Goal: Transaction & Acquisition: Purchase product/service

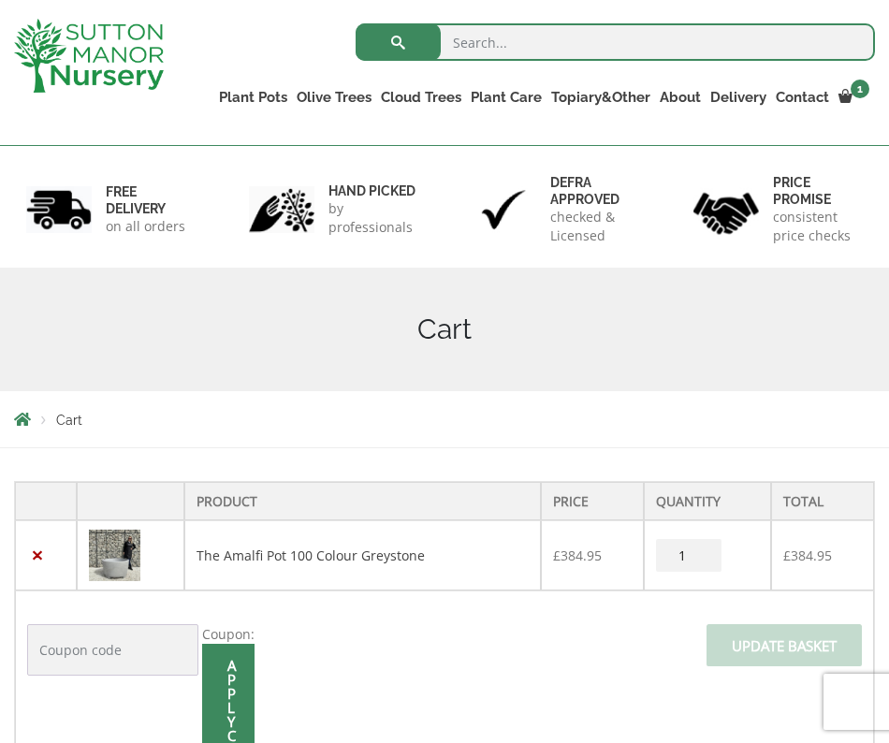
click at [121, 560] on img at bounding box center [114, 555] width 51 height 51
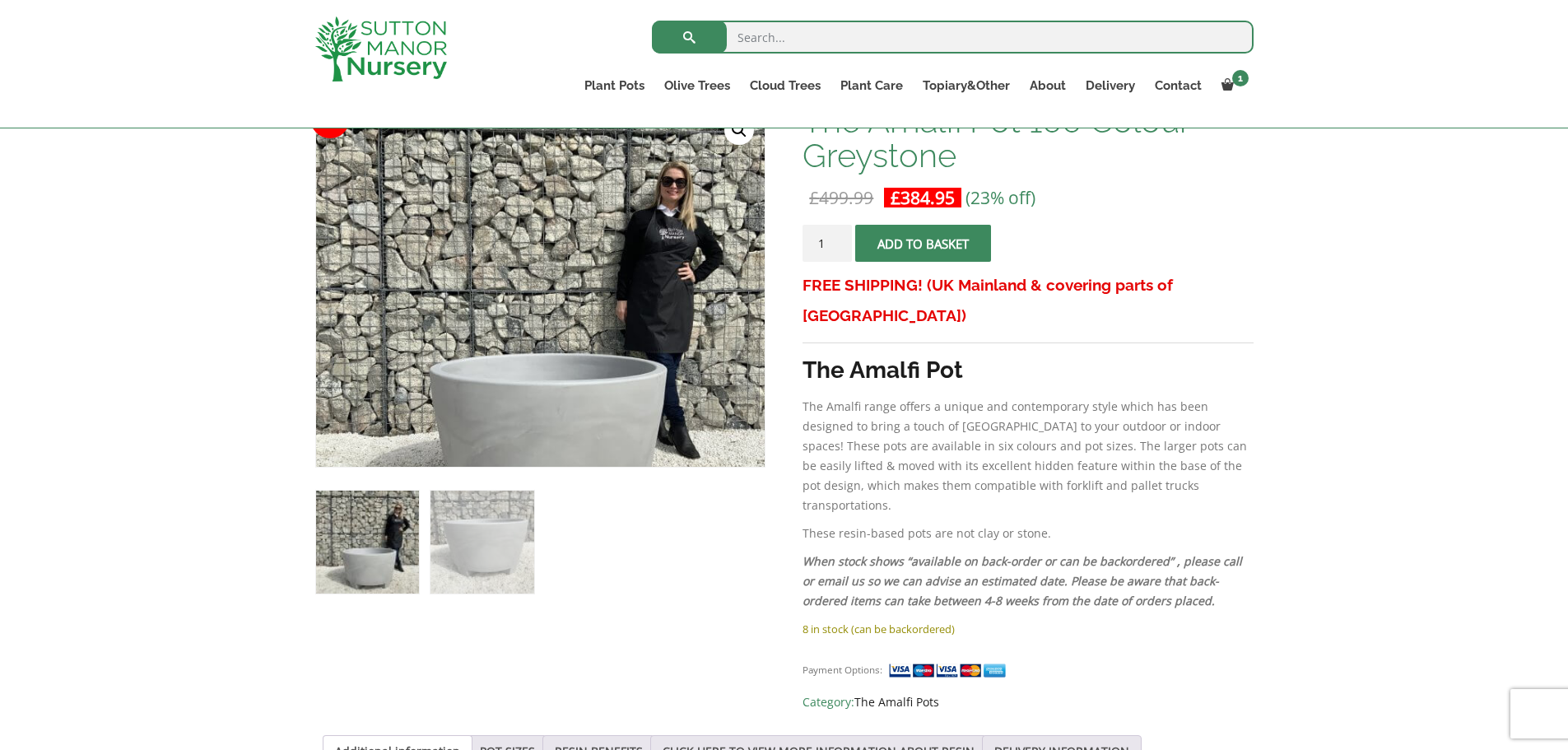
scroll to position [247, 0]
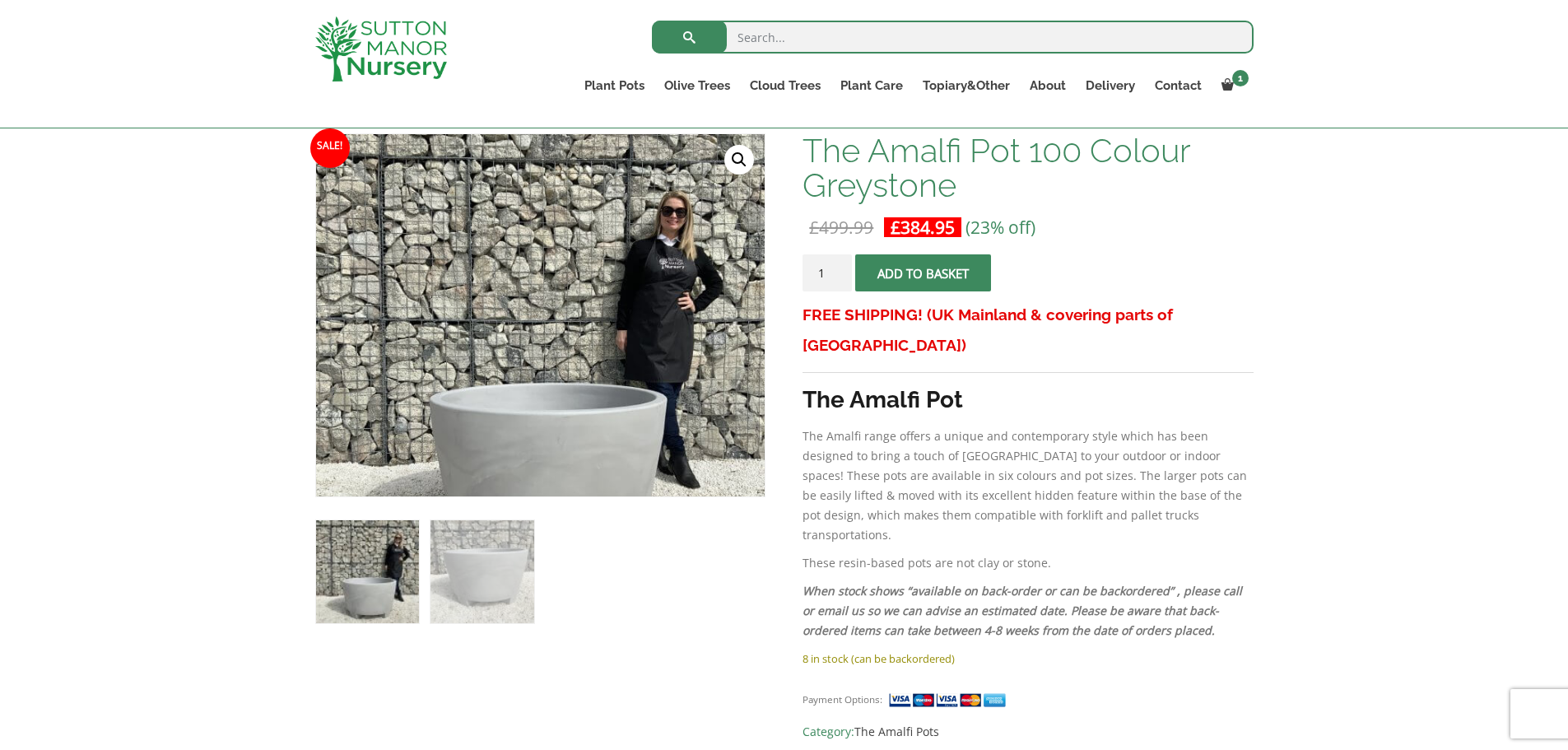
click at [923, 273] on span "submit" at bounding box center [923, 273] width 0 height 0
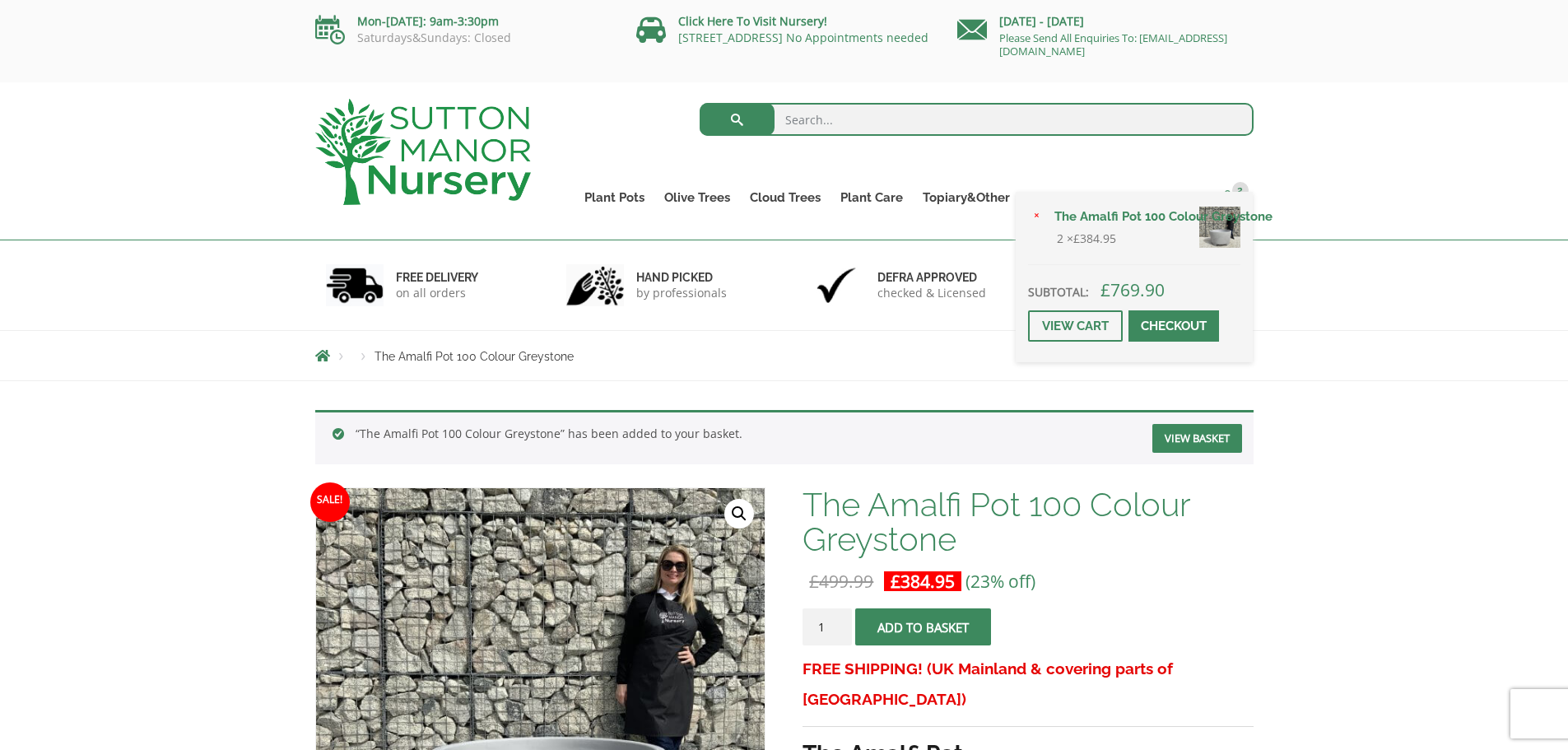
click at [1236, 191] on span "2" at bounding box center [1240, 190] width 17 height 17
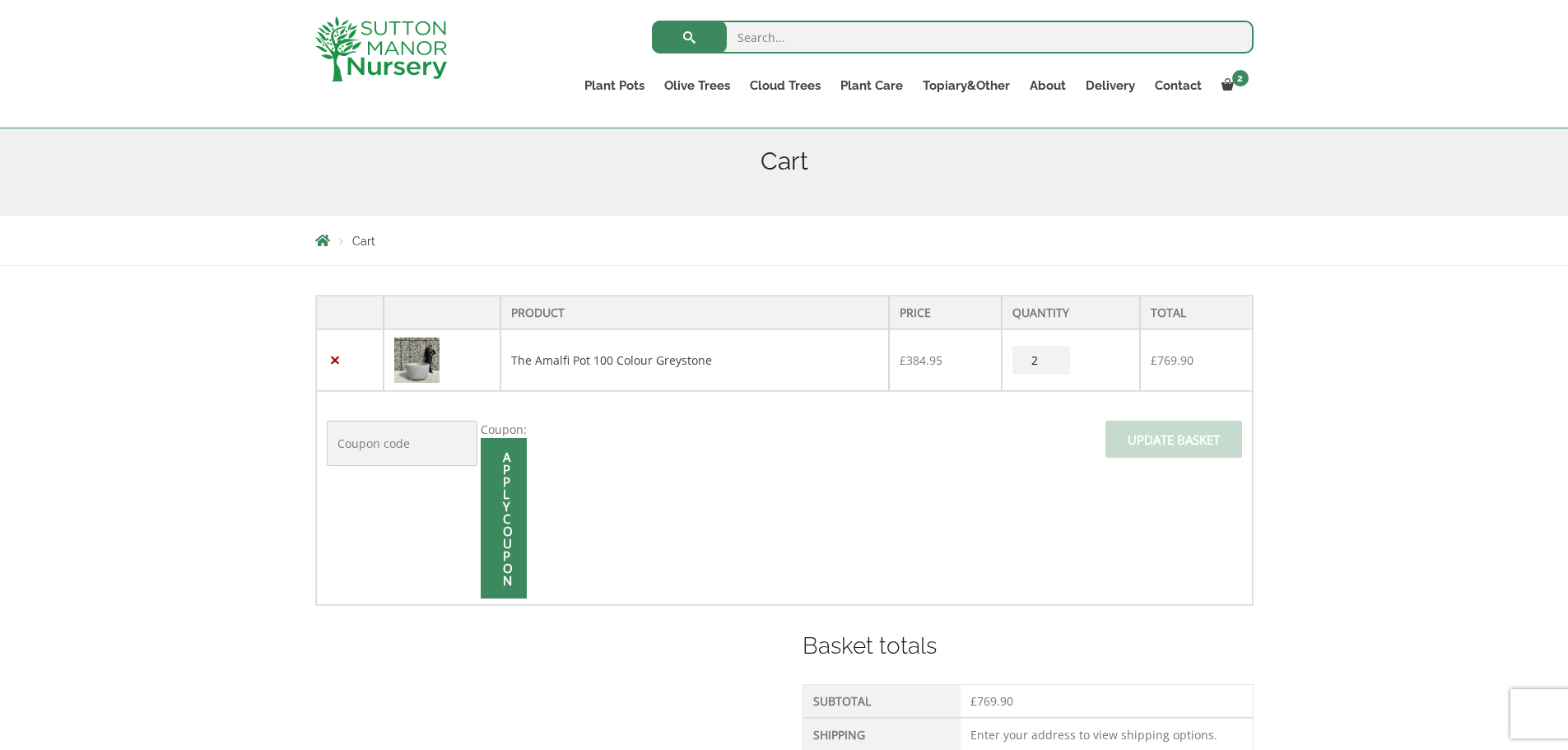
scroll to position [164, 0]
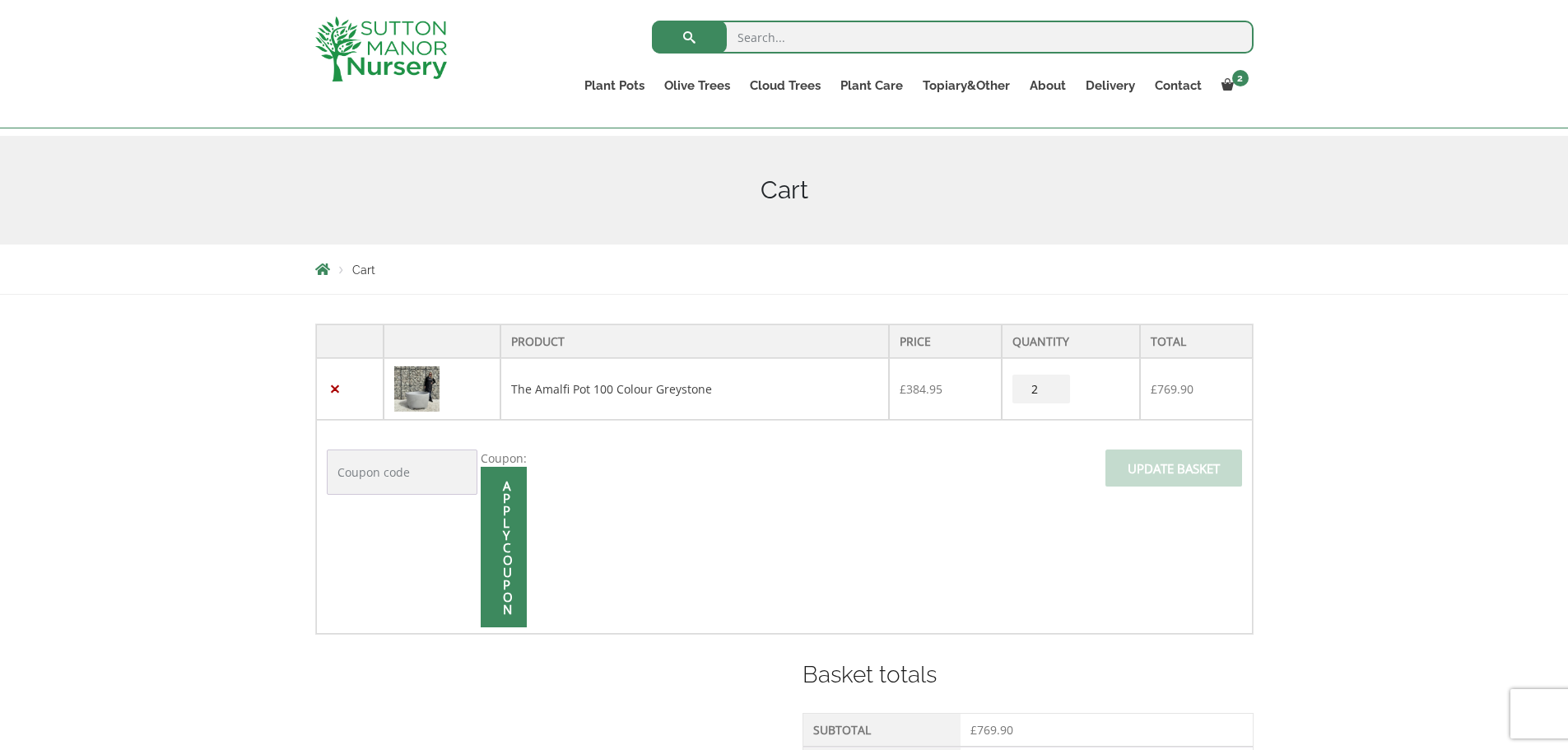
click at [508, 542] on input "Apply coupon" at bounding box center [504, 547] width 46 height 161
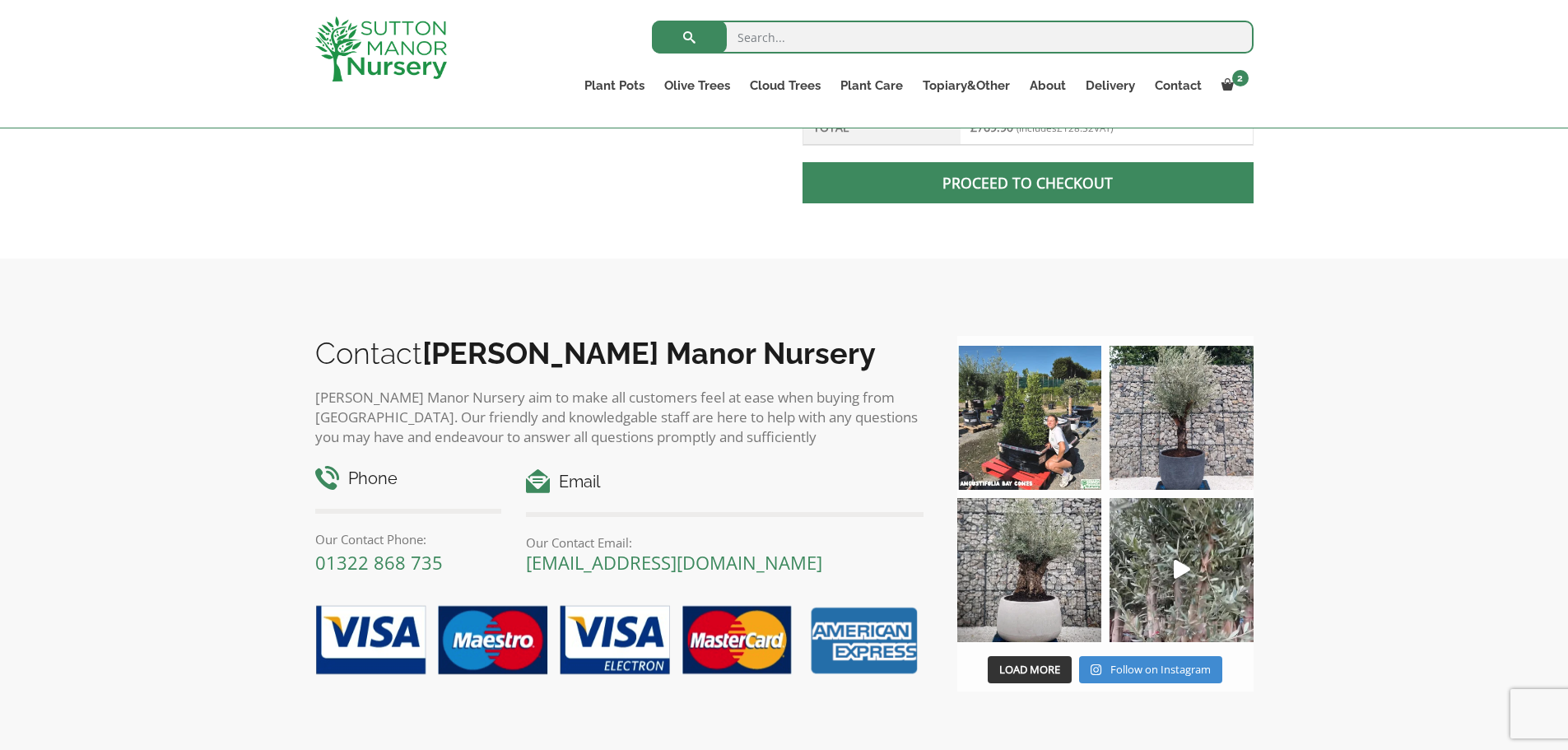
scroll to position [963, 0]
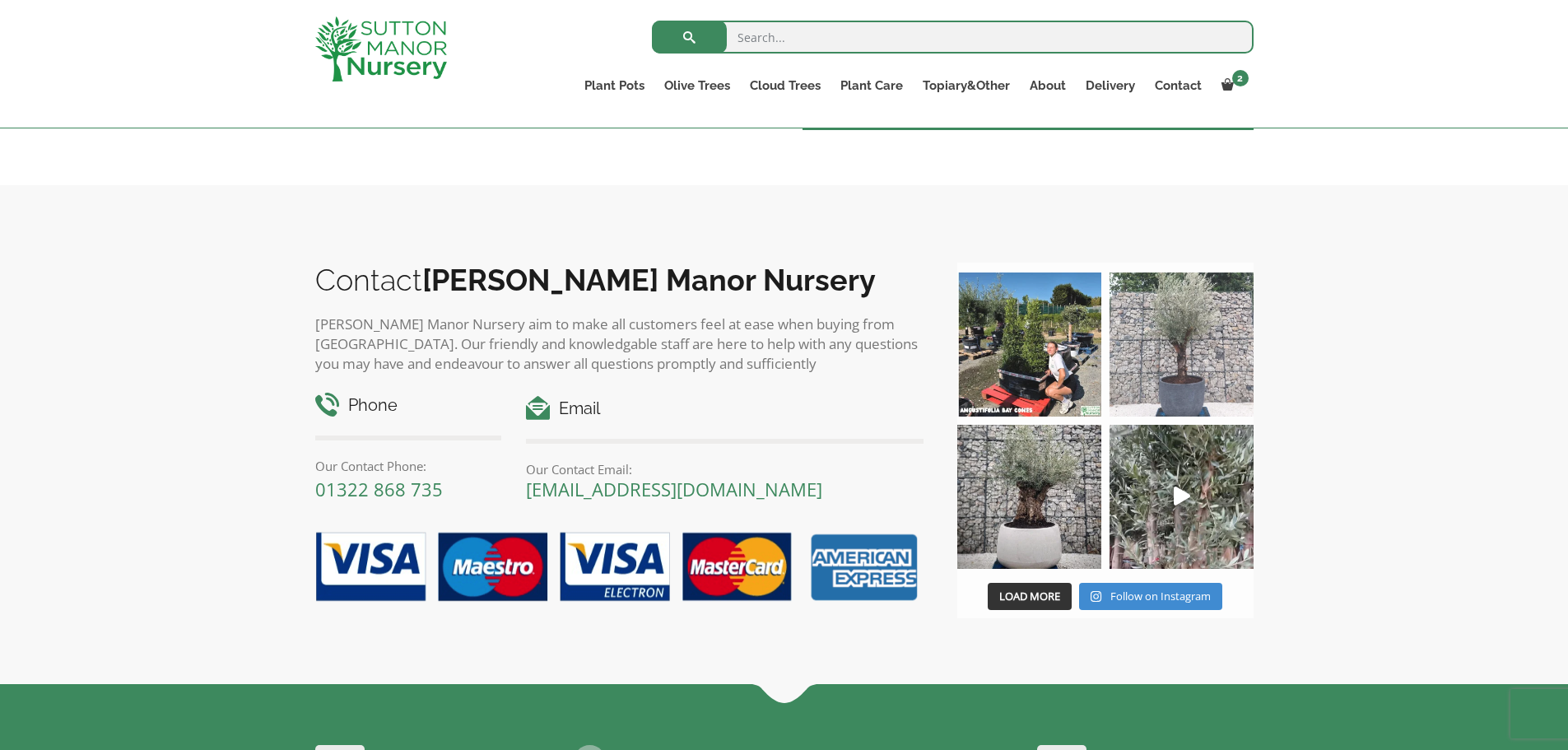
click at [1198, 392] on img at bounding box center [1182, 345] width 144 height 144
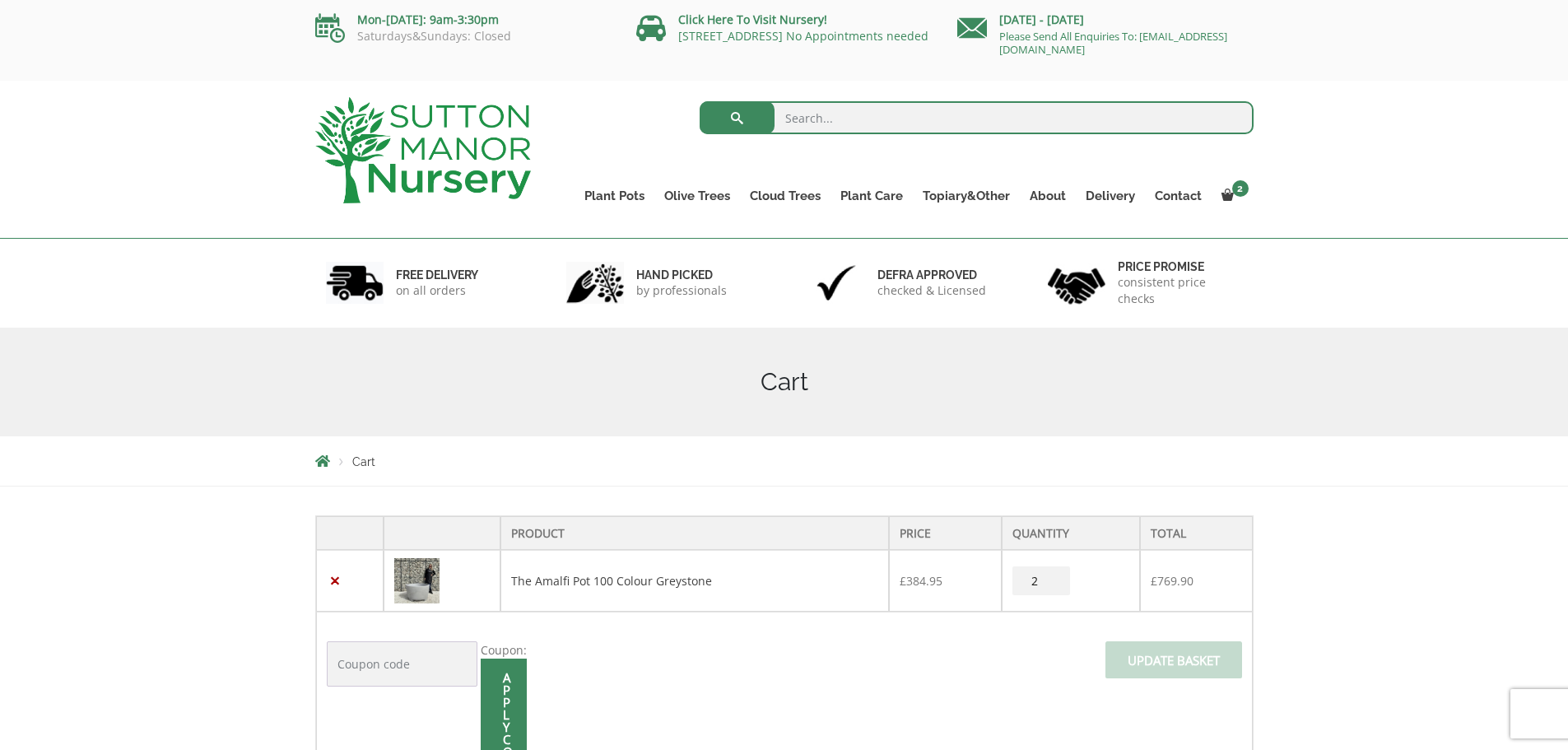
scroll to position [0, 0]
click at [804, 122] on input "search" at bounding box center [977, 119] width 554 height 33
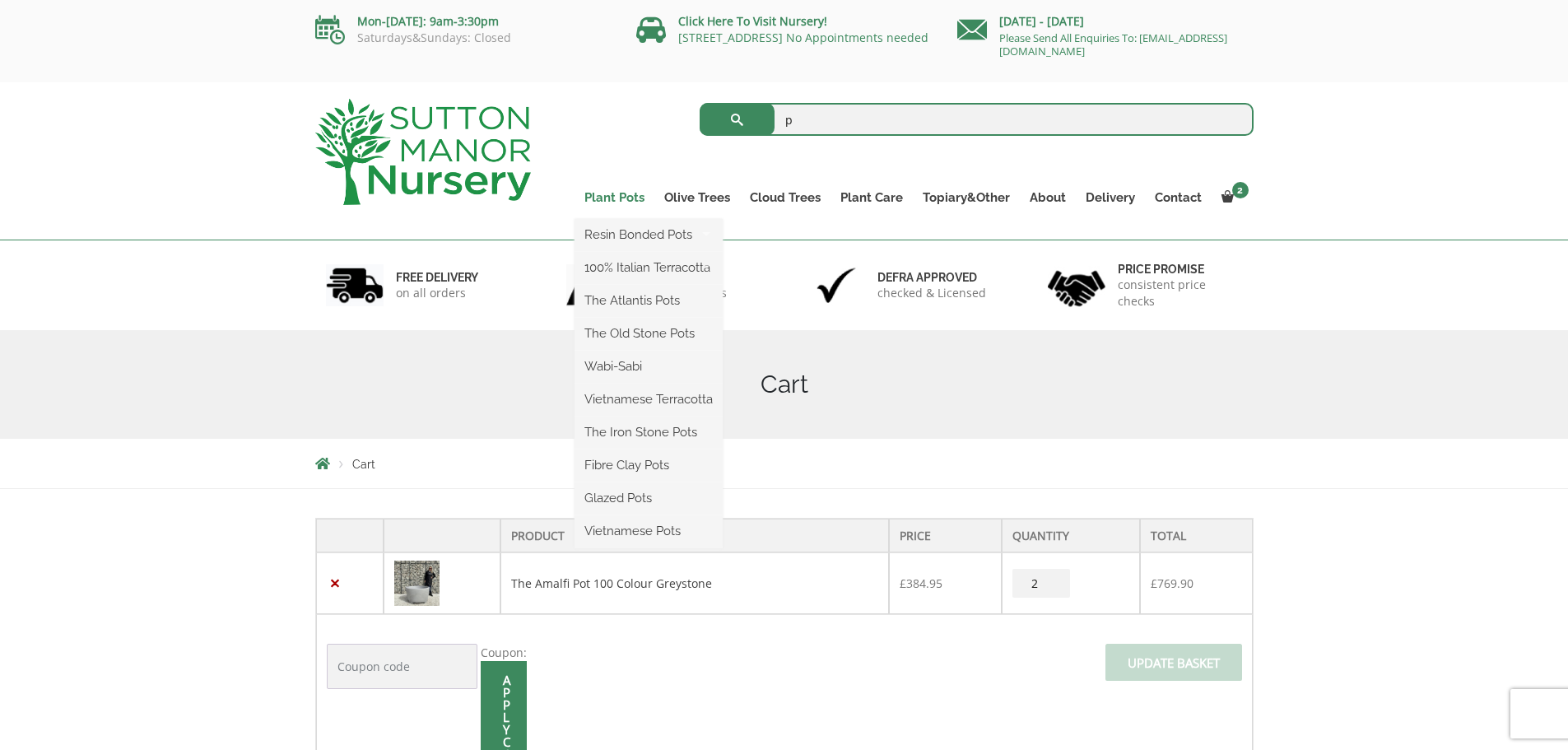
type input "p"
click at [627, 194] on link "Plant Pots" at bounding box center [614, 198] width 80 height 23
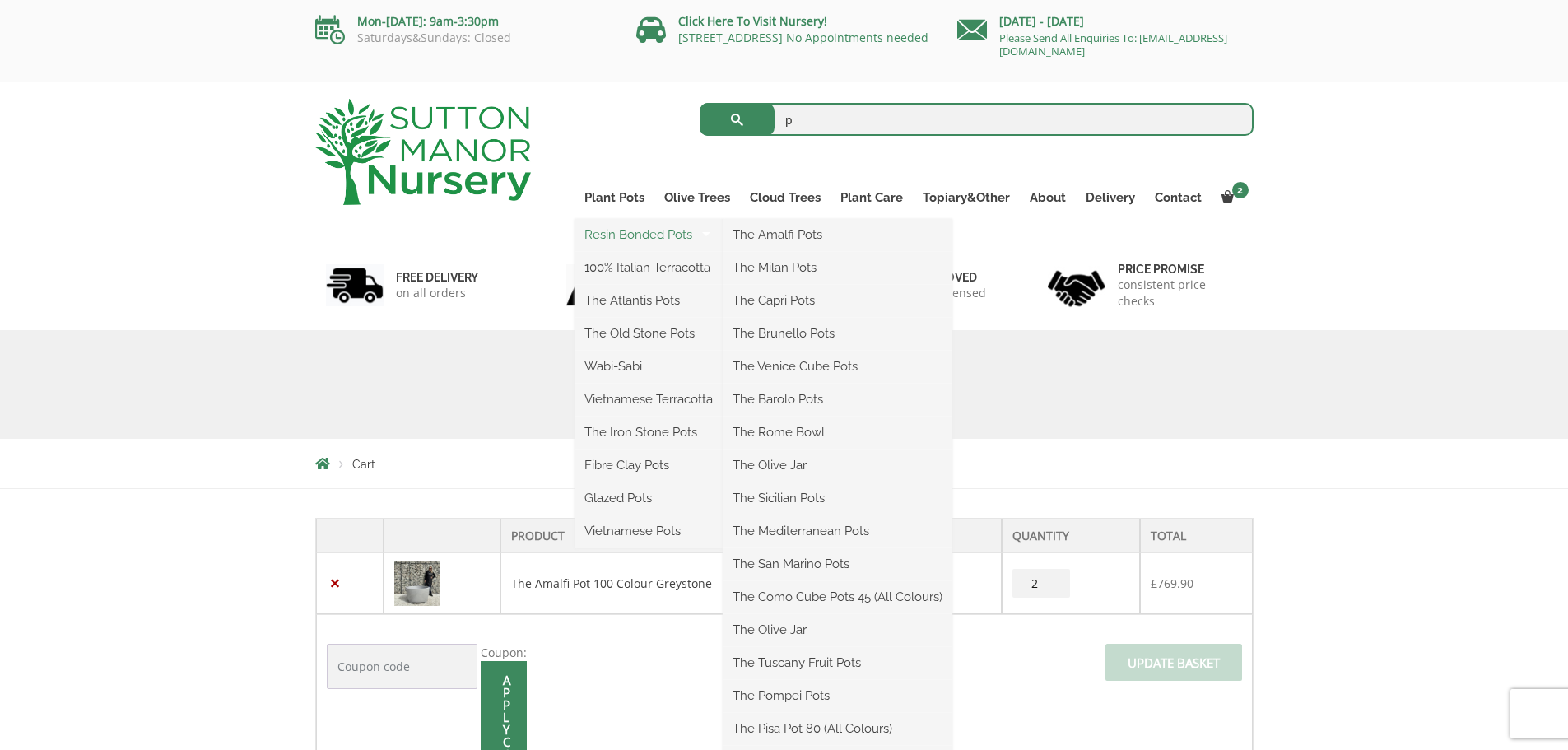
click at [636, 231] on link "Resin Bonded Pots" at bounding box center [648, 235] width 149 height 25
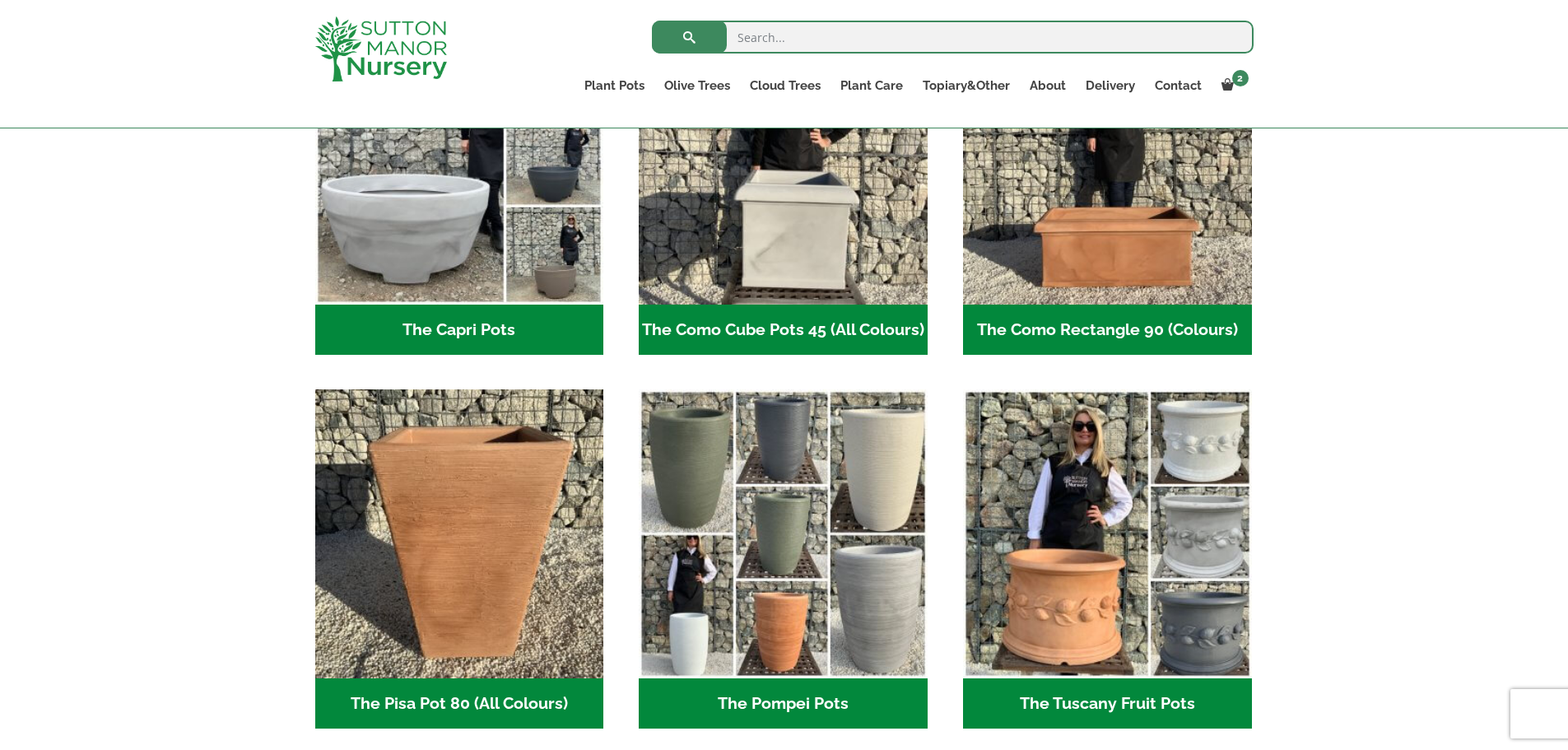
scroll to position [1070, 0]
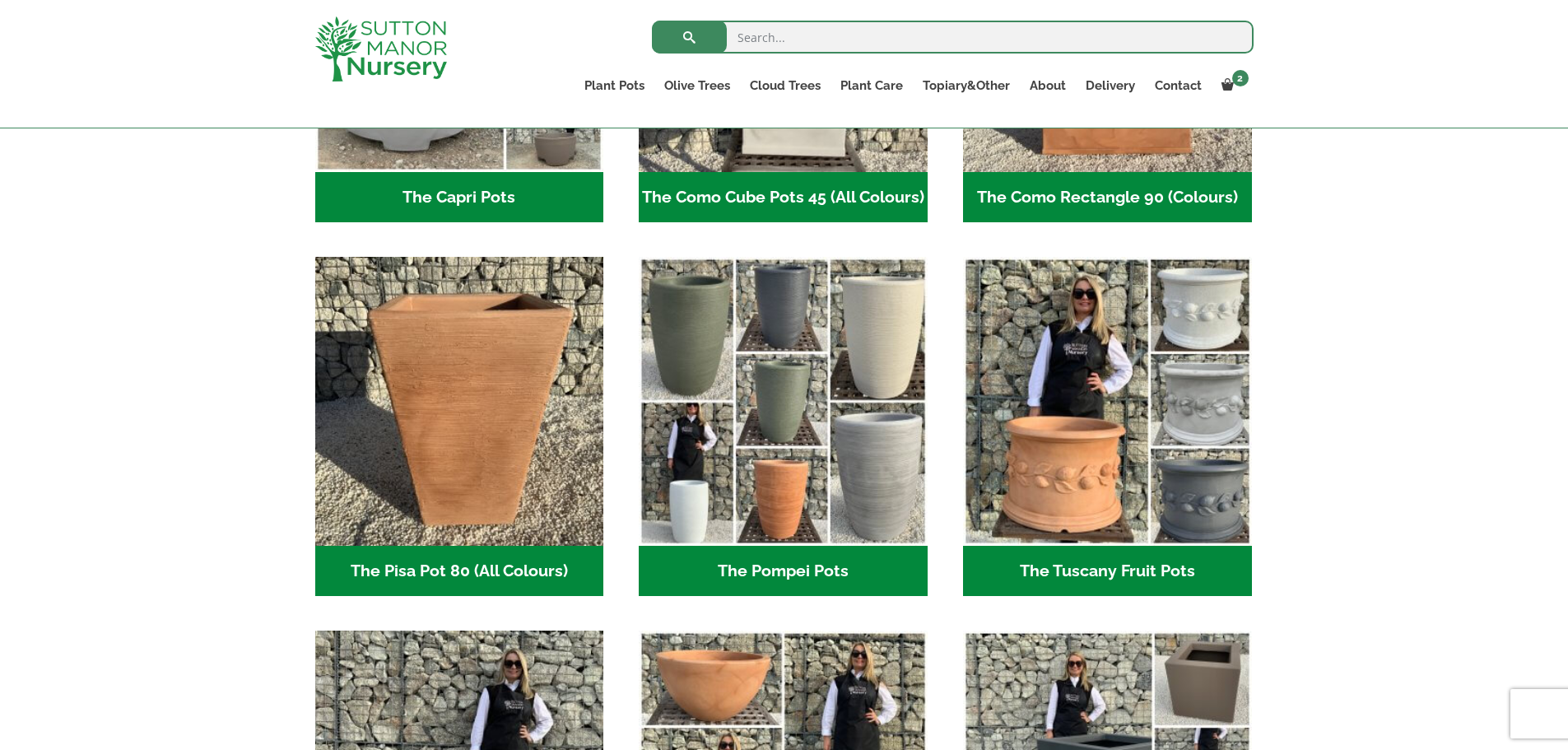
click at [791, 558] on h2 "The Pompei Pots (17)" at bounding box center [783, 572] width 289 height 51
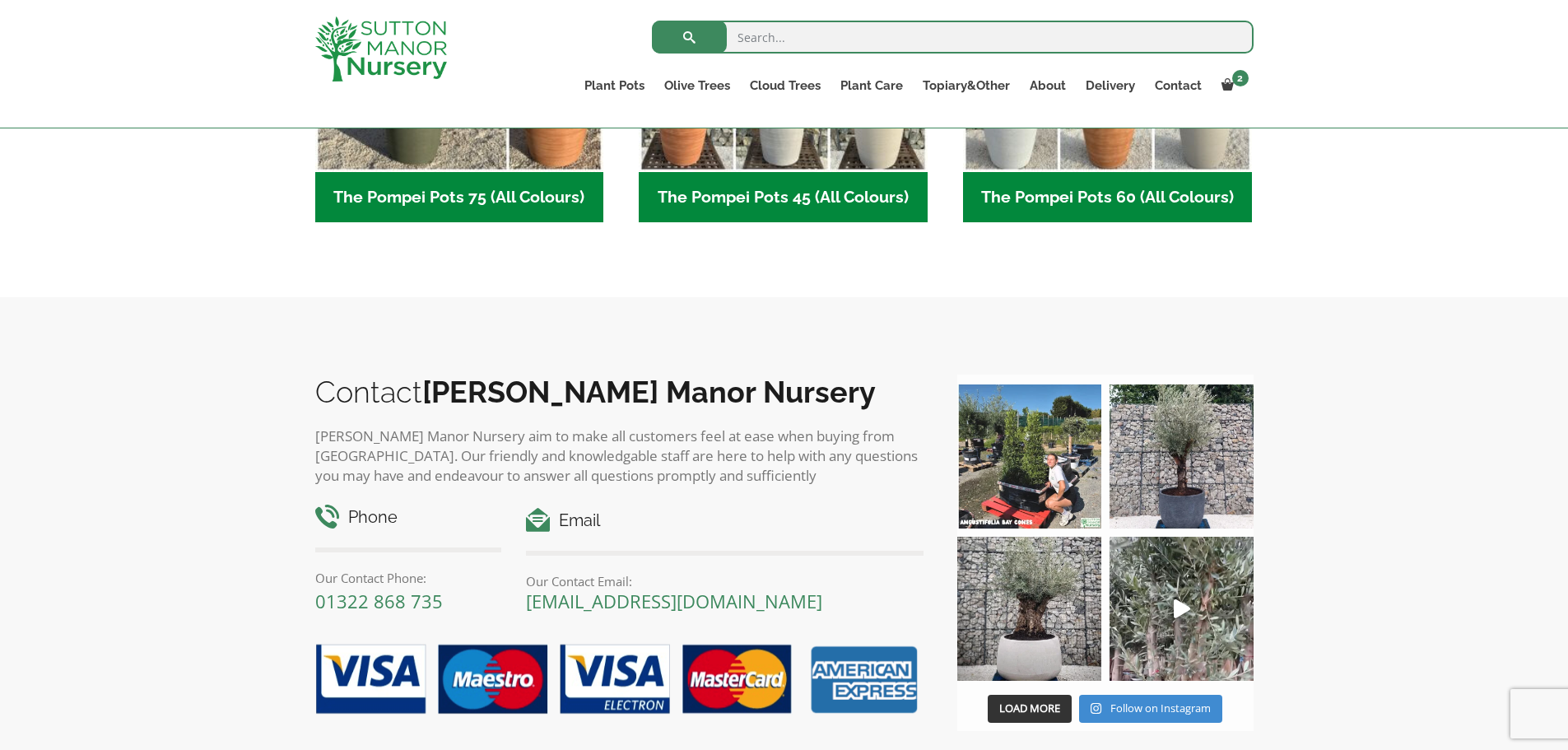
scroll to position [659, 0]
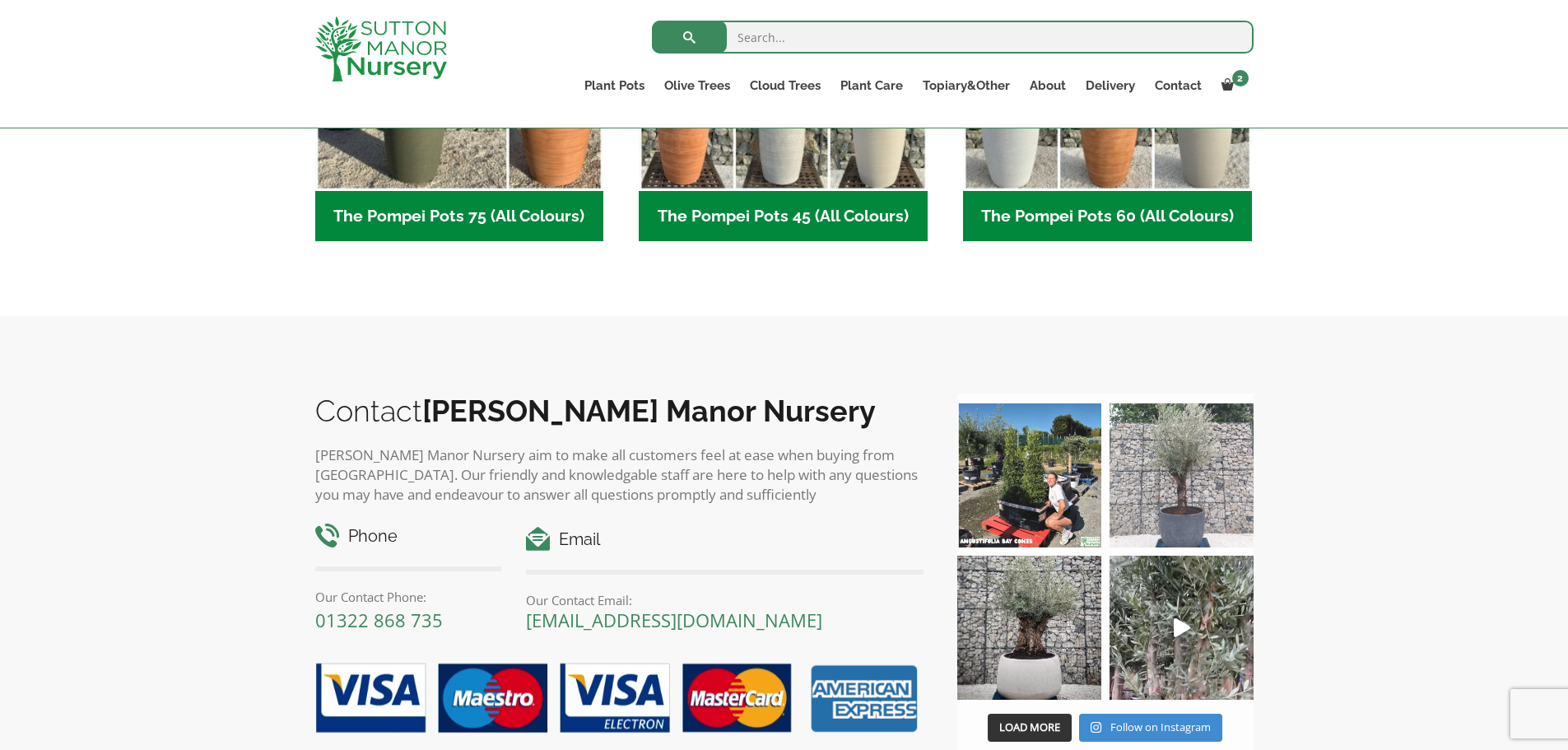
click at [1179, 504] on img at bounding box center [1182, 476] width 144 height 144
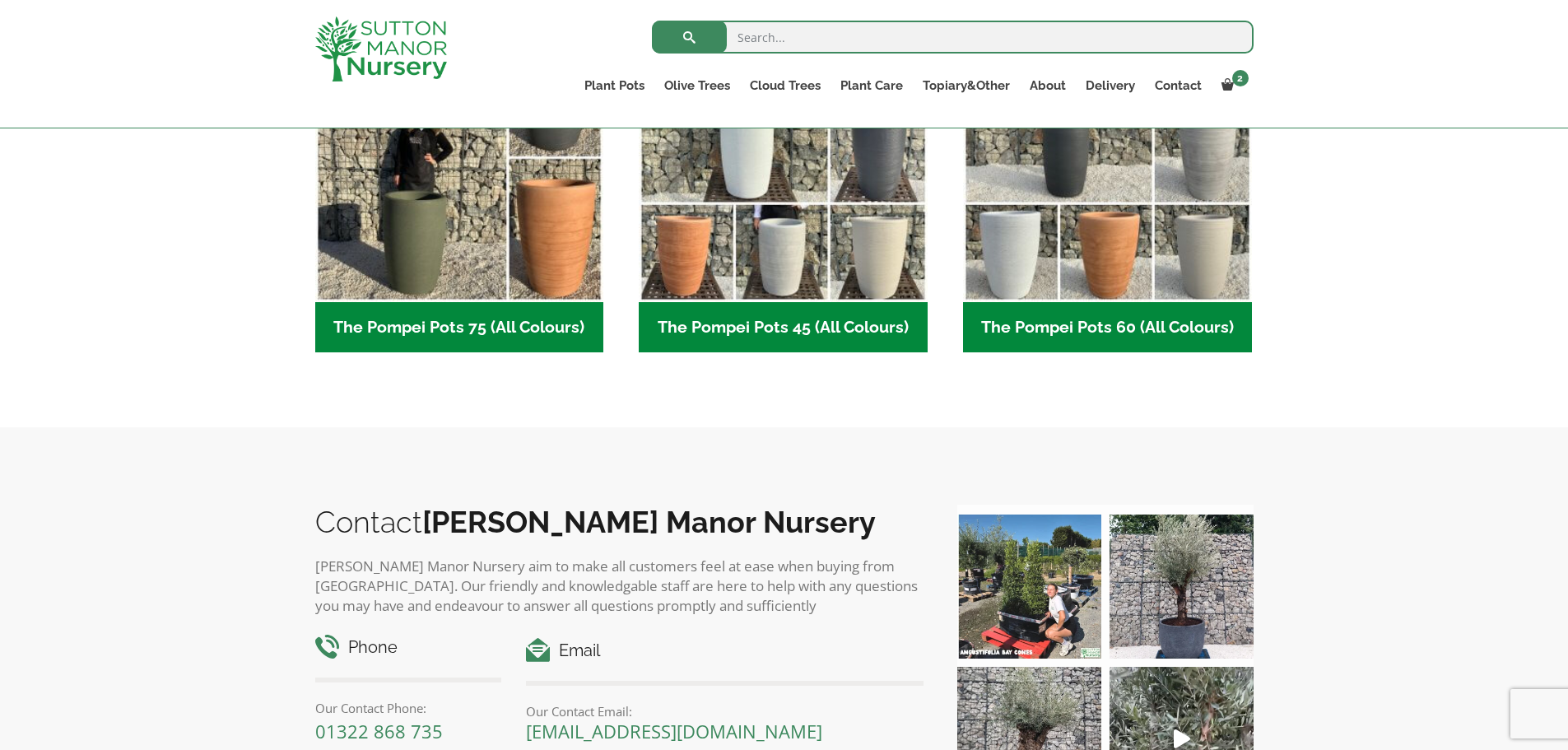
scroll to position [576, 0]
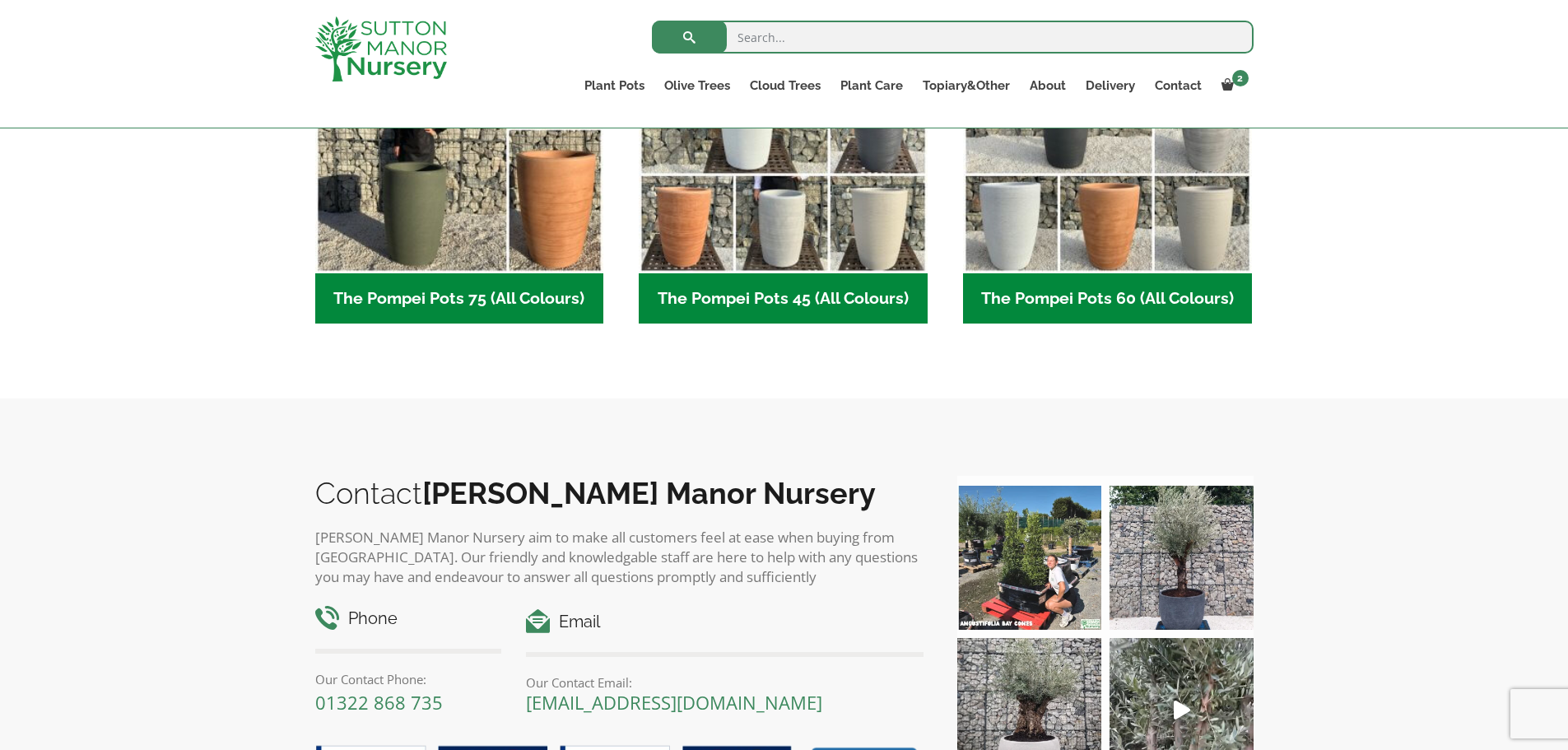
click at [1056, 299] on h2 "The Pompei Pots 60 (All Colours) (5)" at bounding box center [1107, 299] width 289 height 51
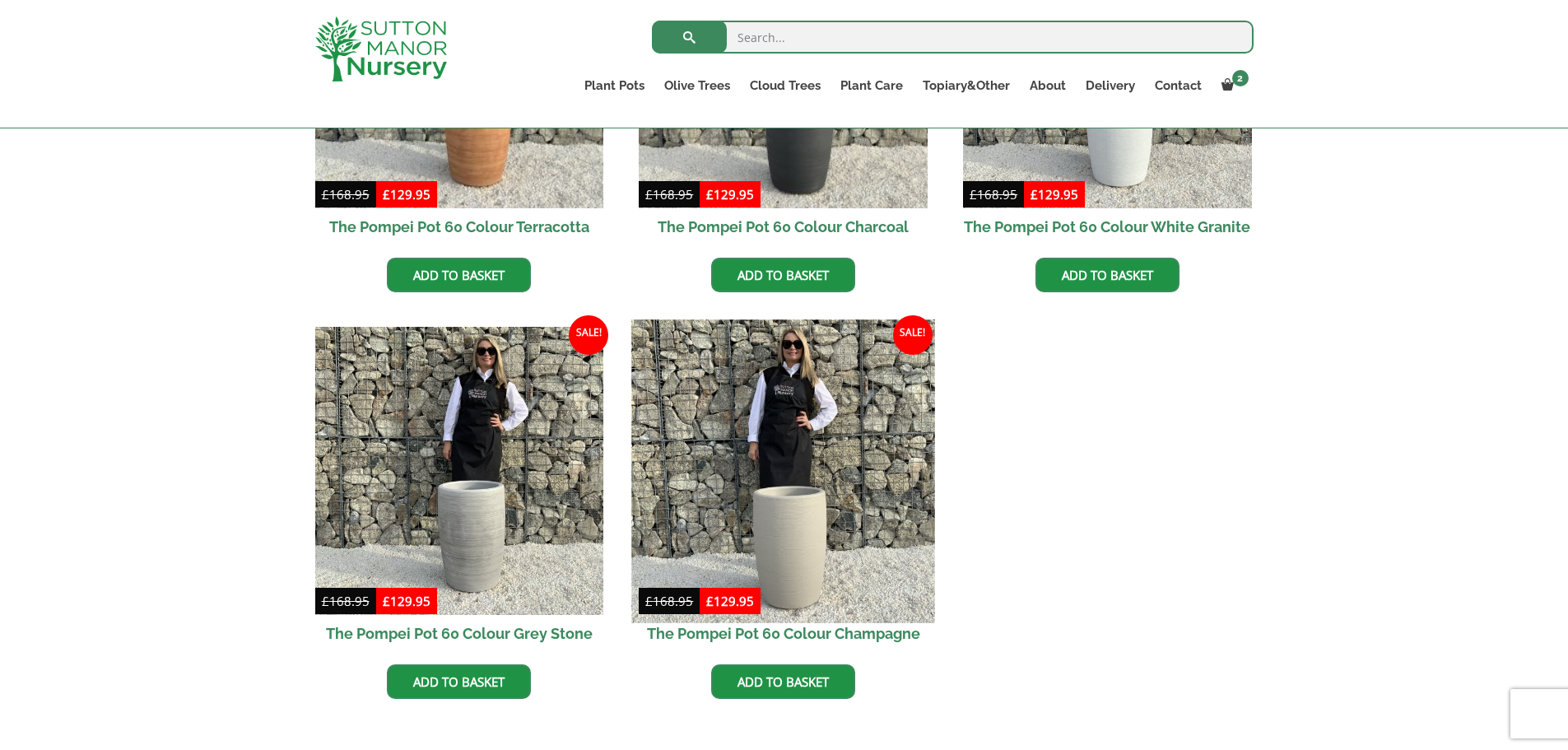
scroll to position [659, 0]
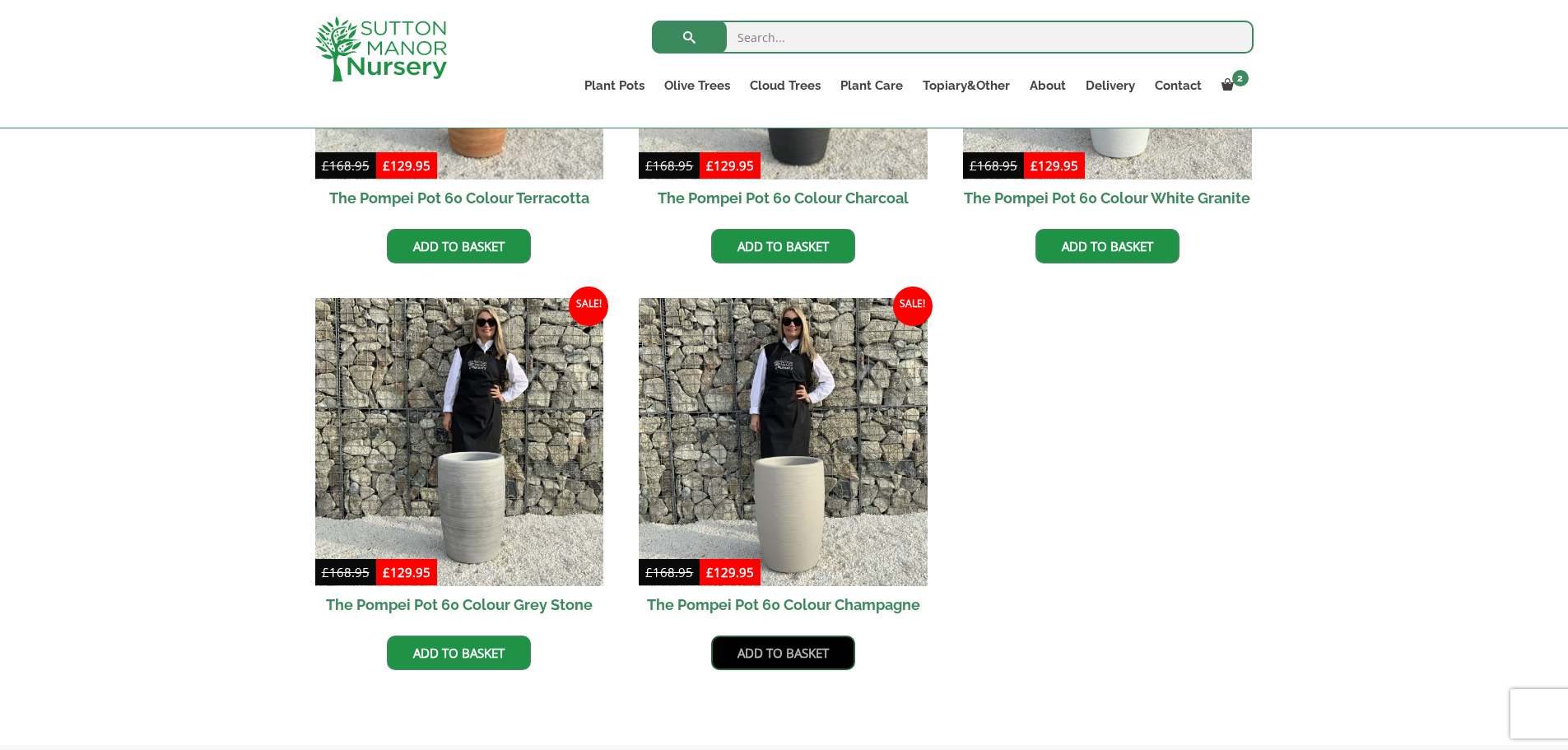
click at [806, 652] on link "Add to basket" at bounding box center [784, 652] width 144 height 34
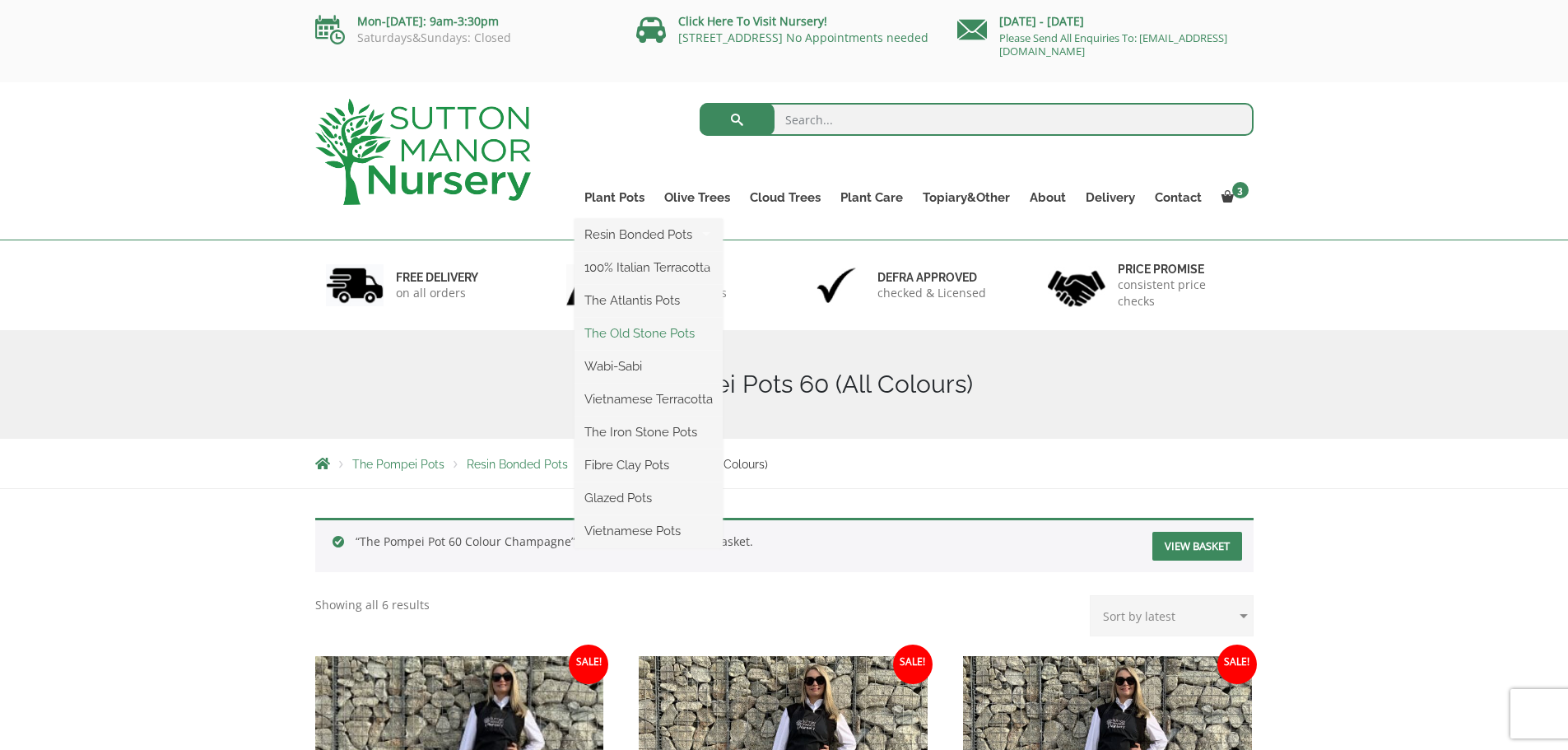
click at [659, 333] on link "The Old Stone Pots" at bounding box center [648, 333] width 149 height 25
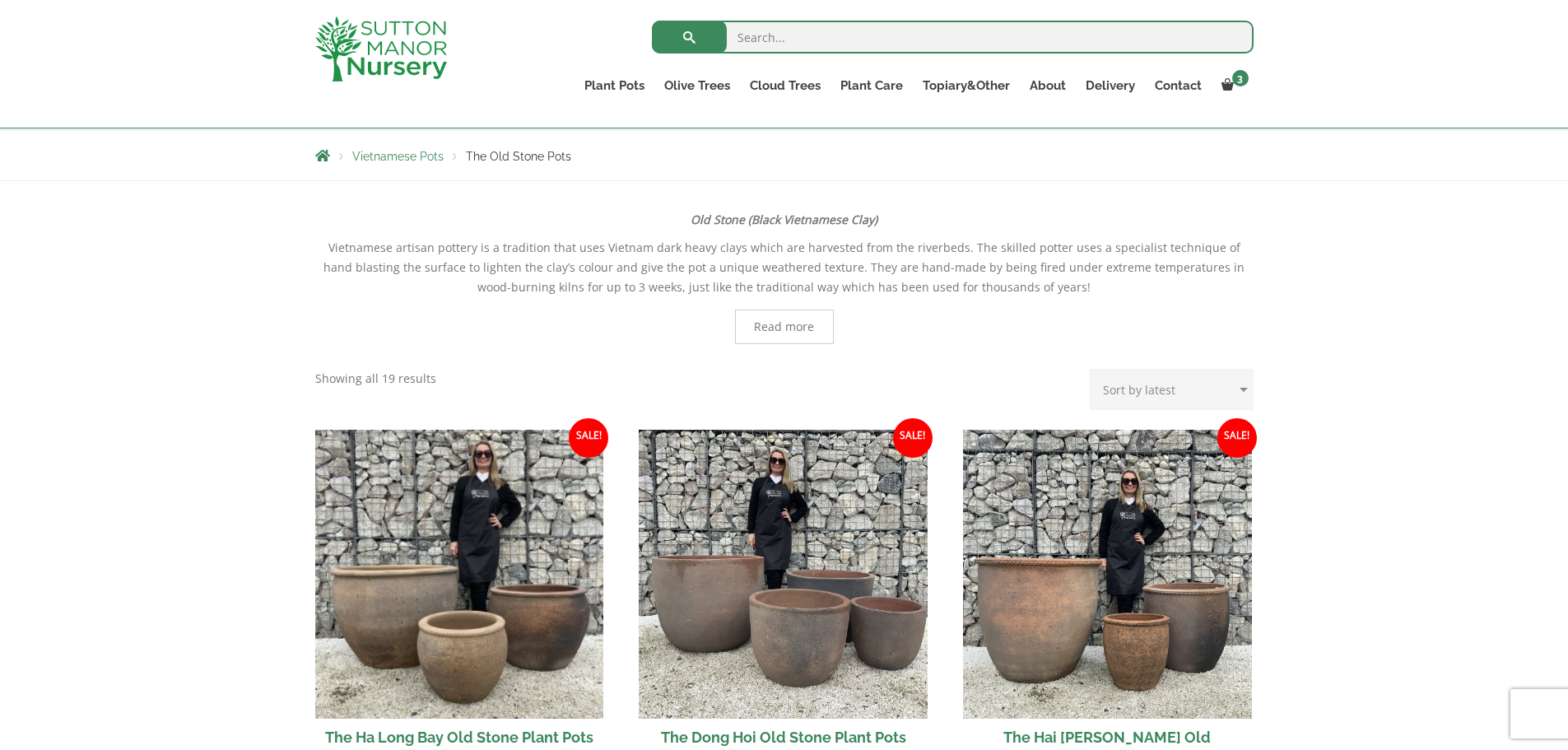
scroll to position [464, 0]
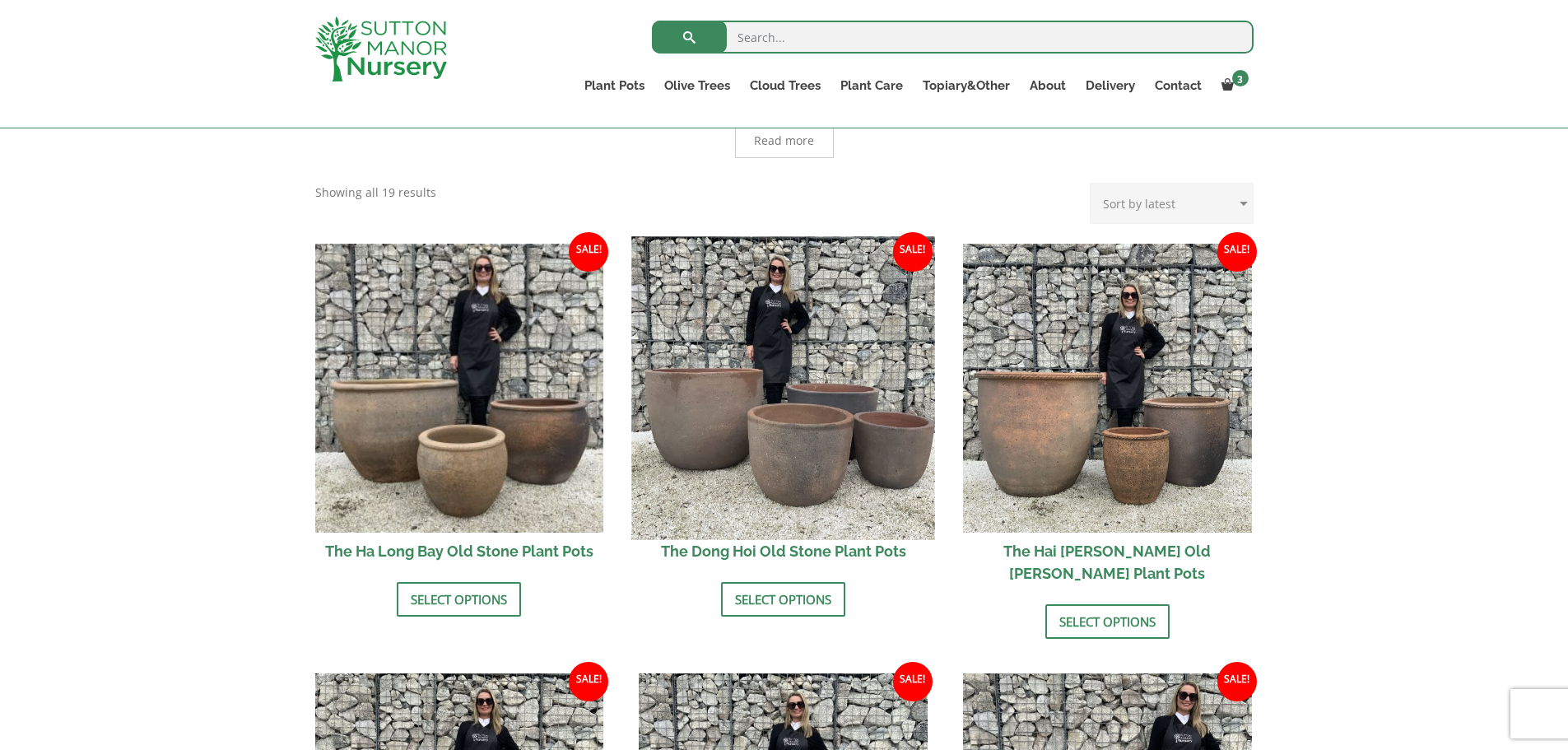
click at [799, 492] on img at bounding box center [784, 388] width 303 height 303
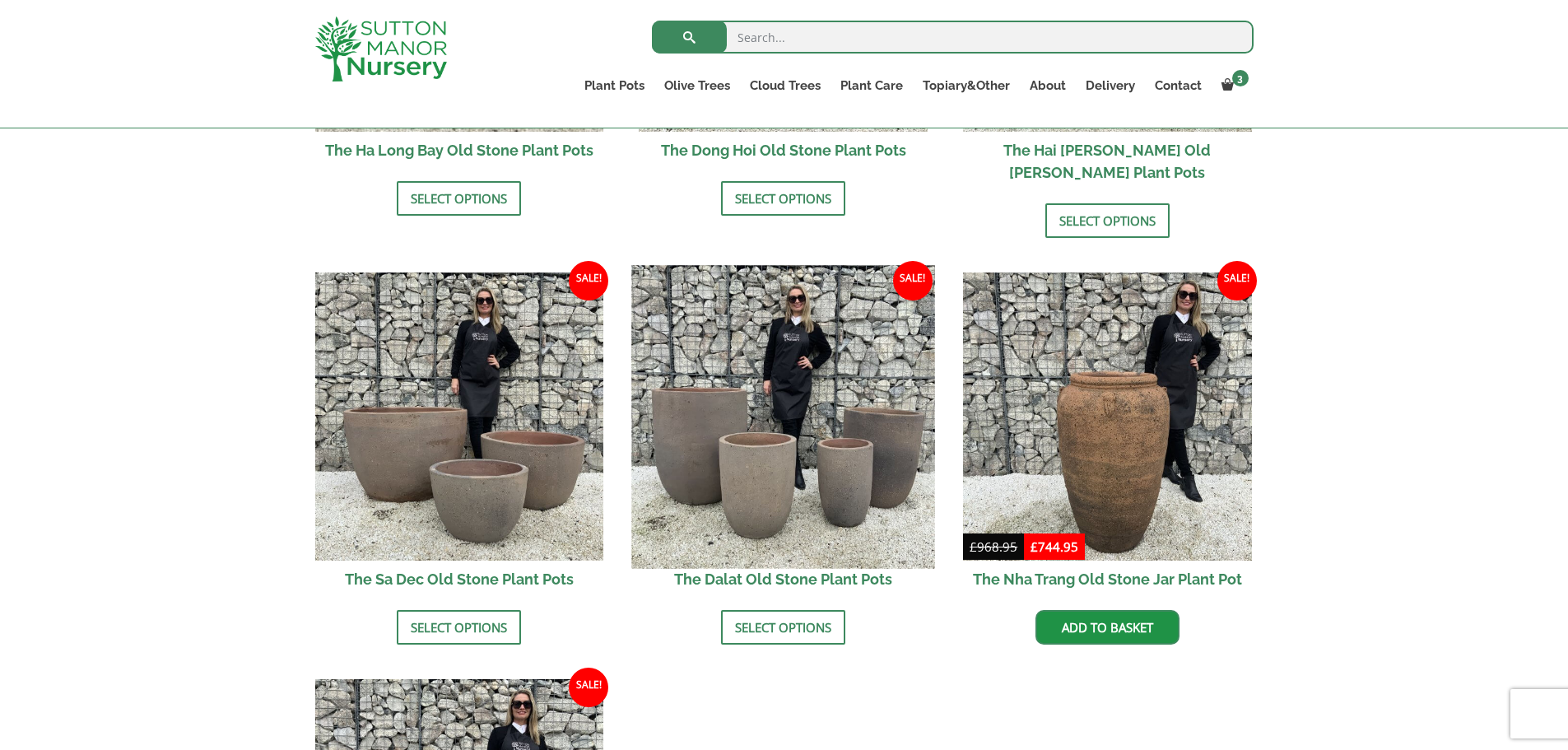
scroll to position [876, 0]
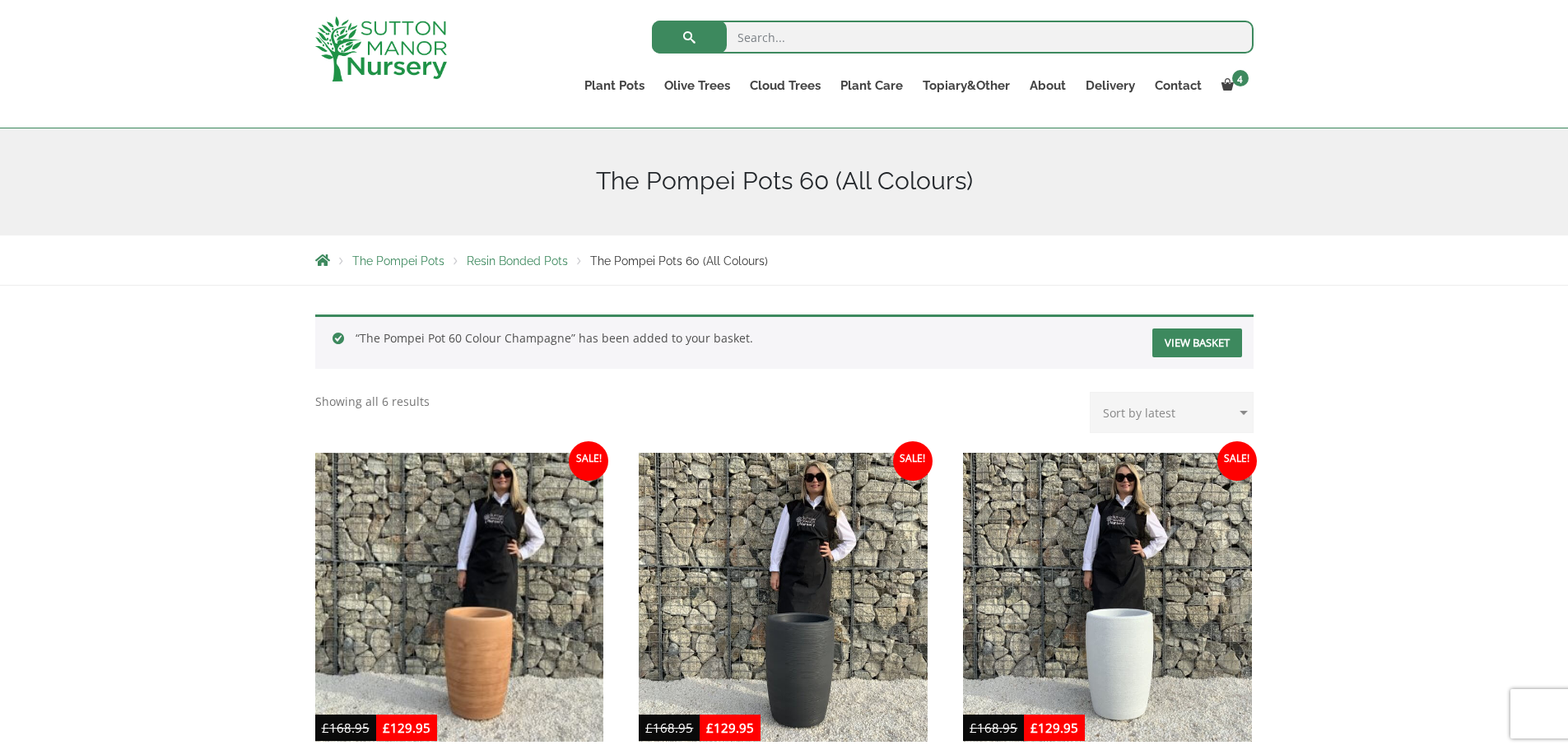
scroll to position [164, 0]
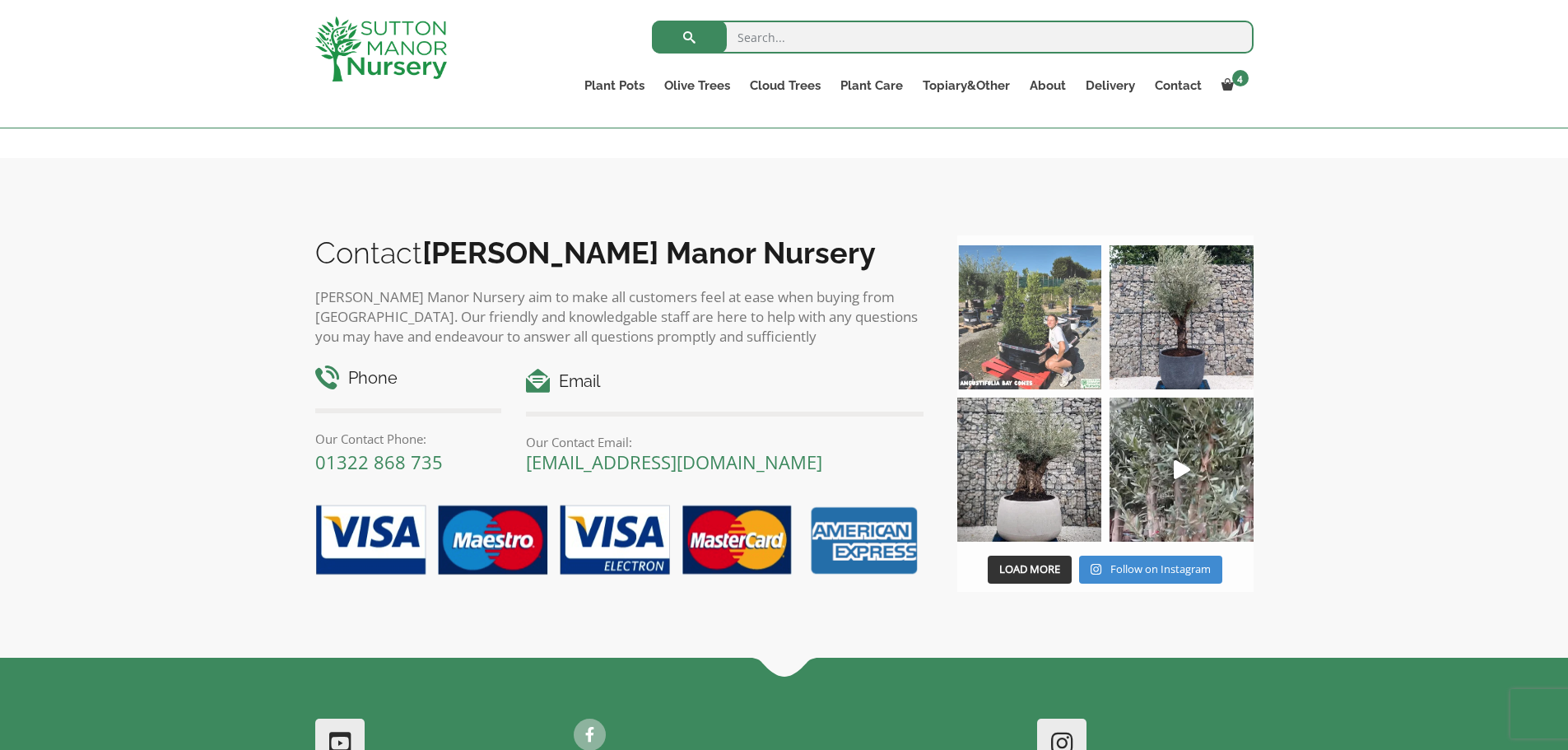
scroll to position [823, 0]
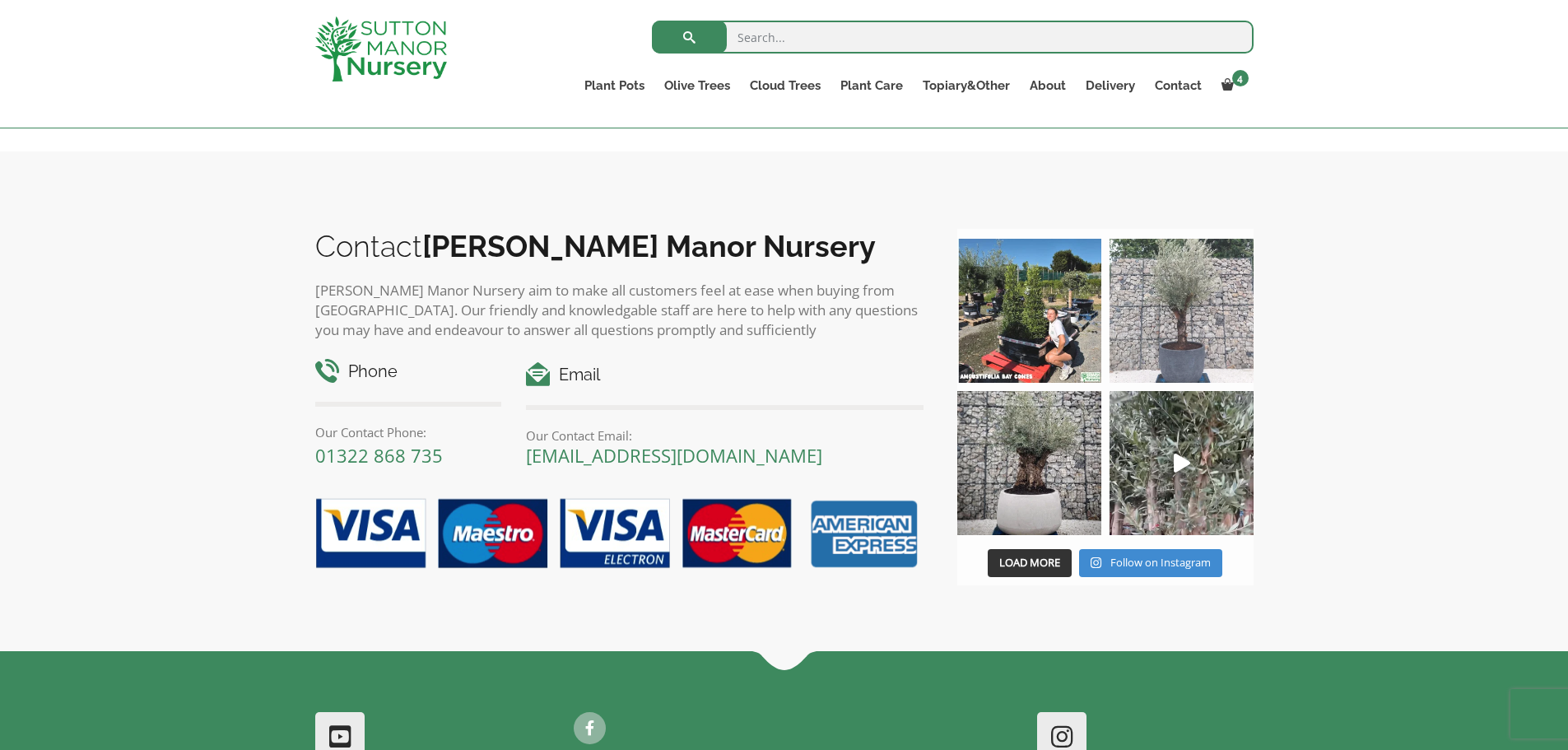
click at [1192, 353] on img at bounding box center [1182, 310] width 144 height 144
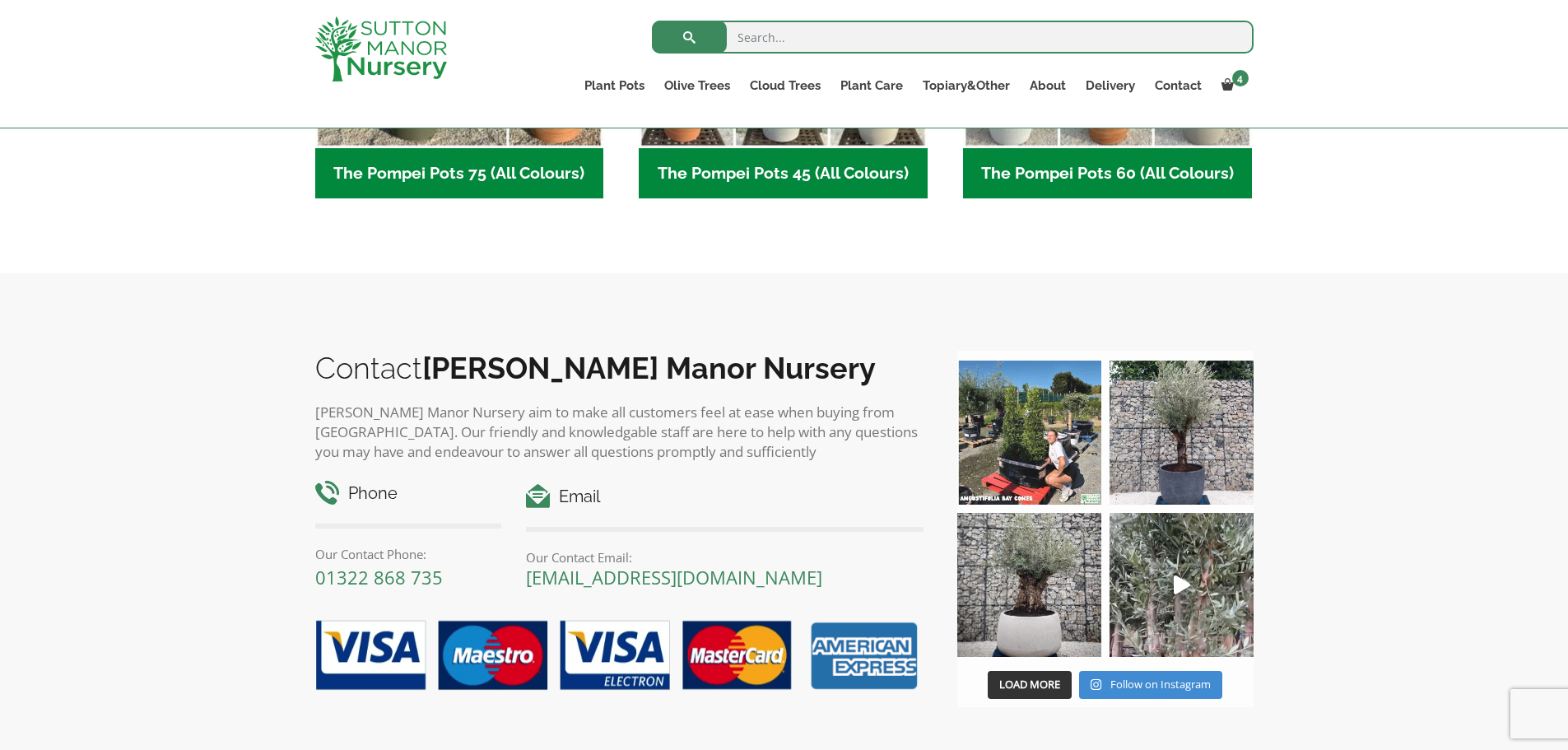
scroll to position [741, 0]
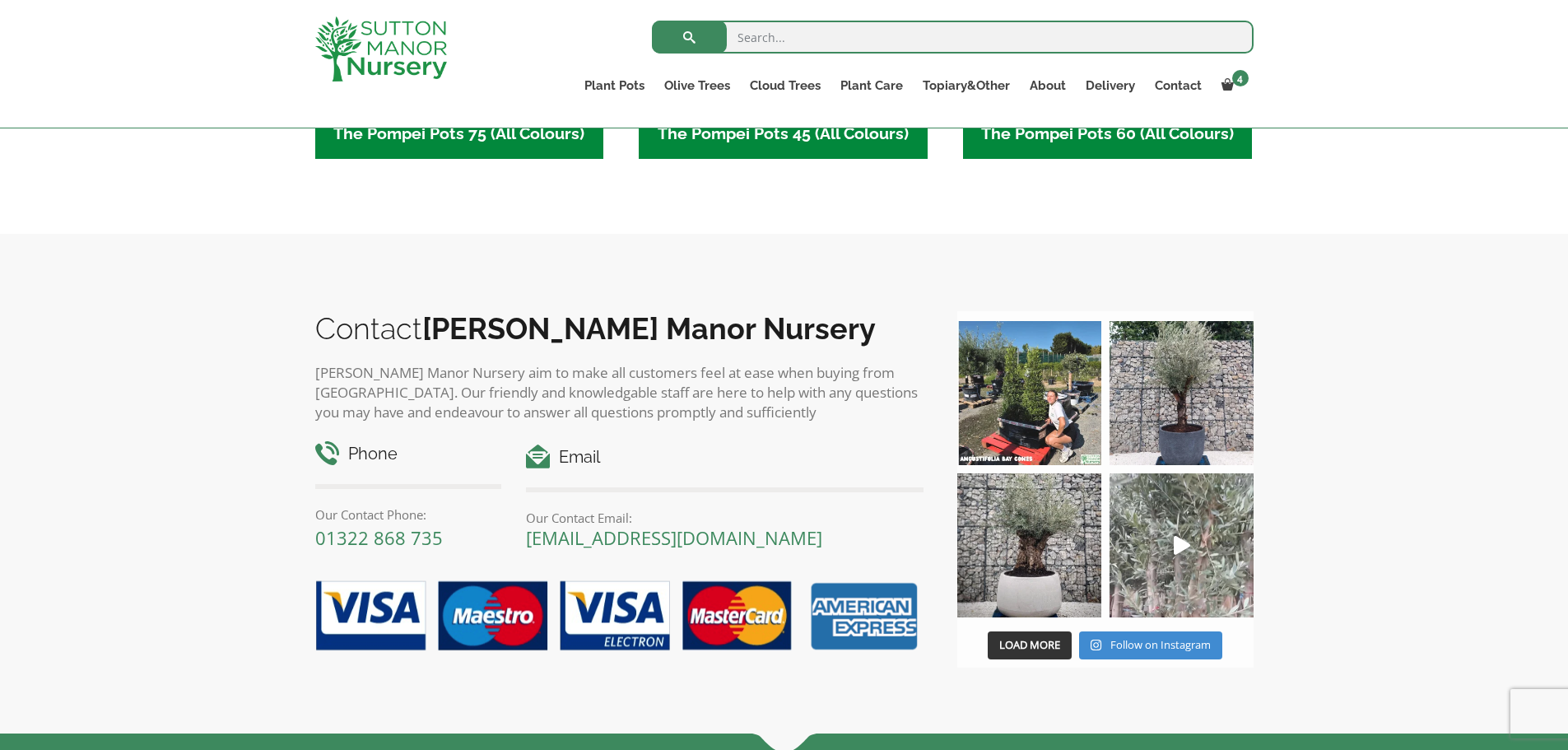
click at [1182, 541] on icon "Play" at bounding box center [1182, 545] width 17 height 19
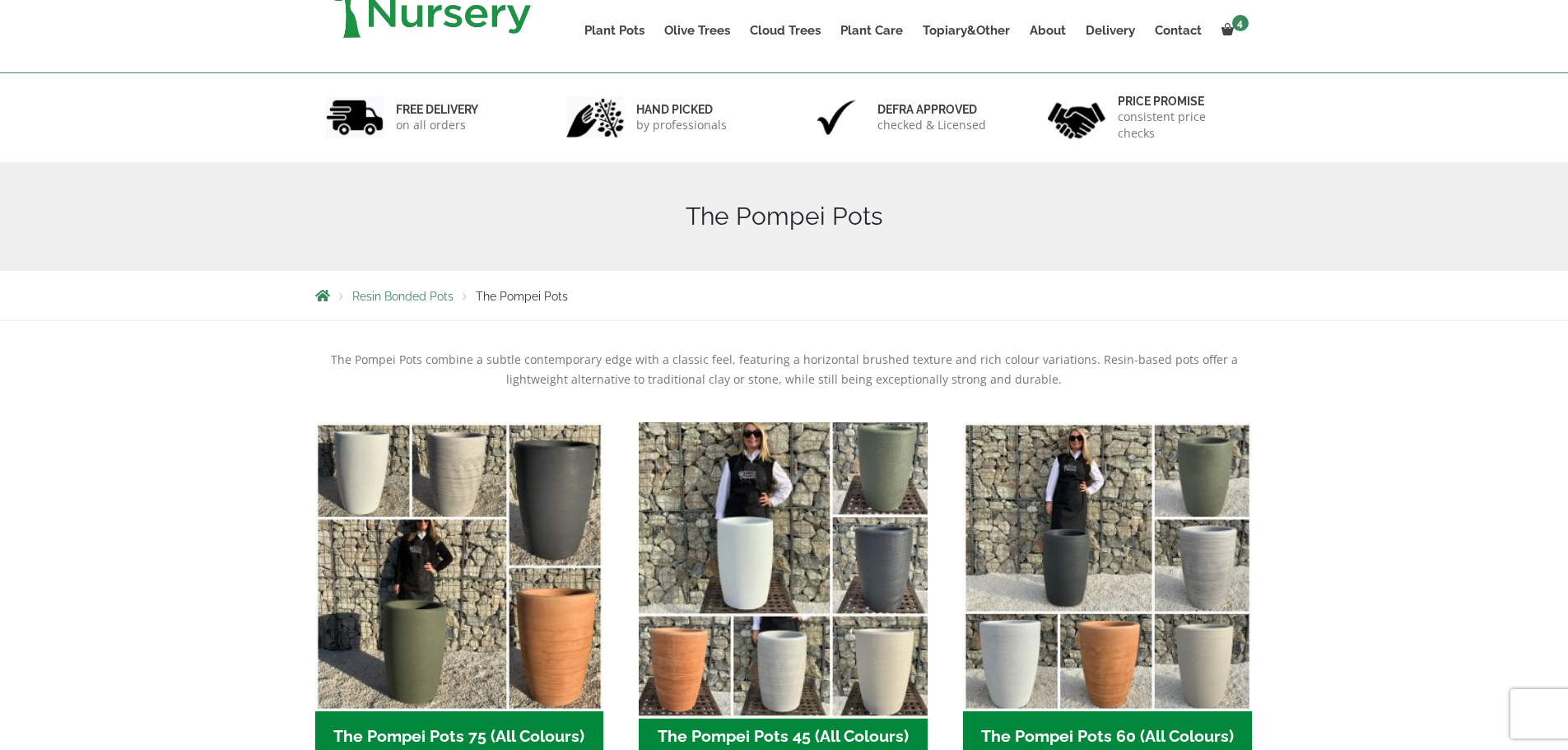
scroll to position [0, 0]
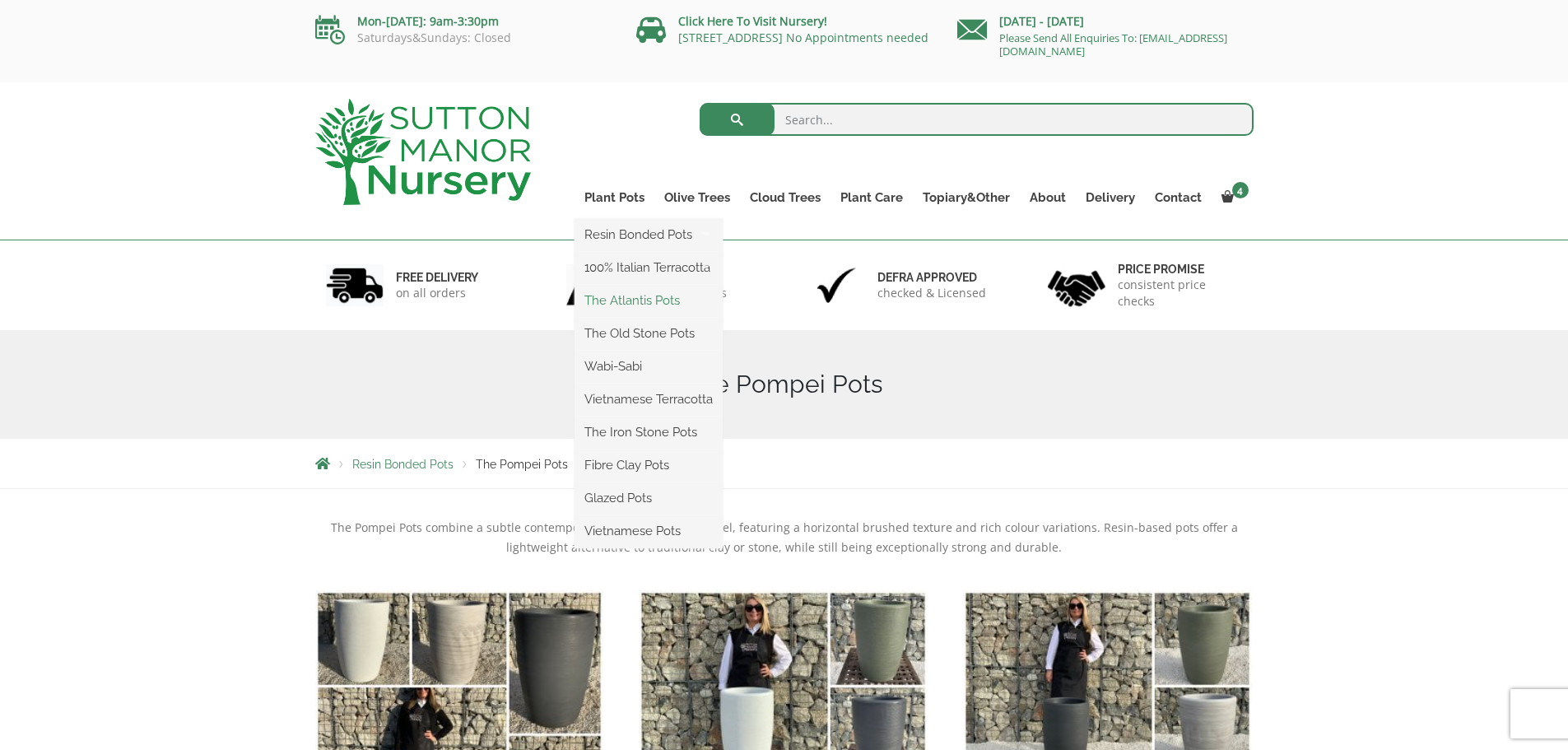
click at [648, 299] on link "The Atlantis Pots" at bounding box center [648, 301] width 149 height 25
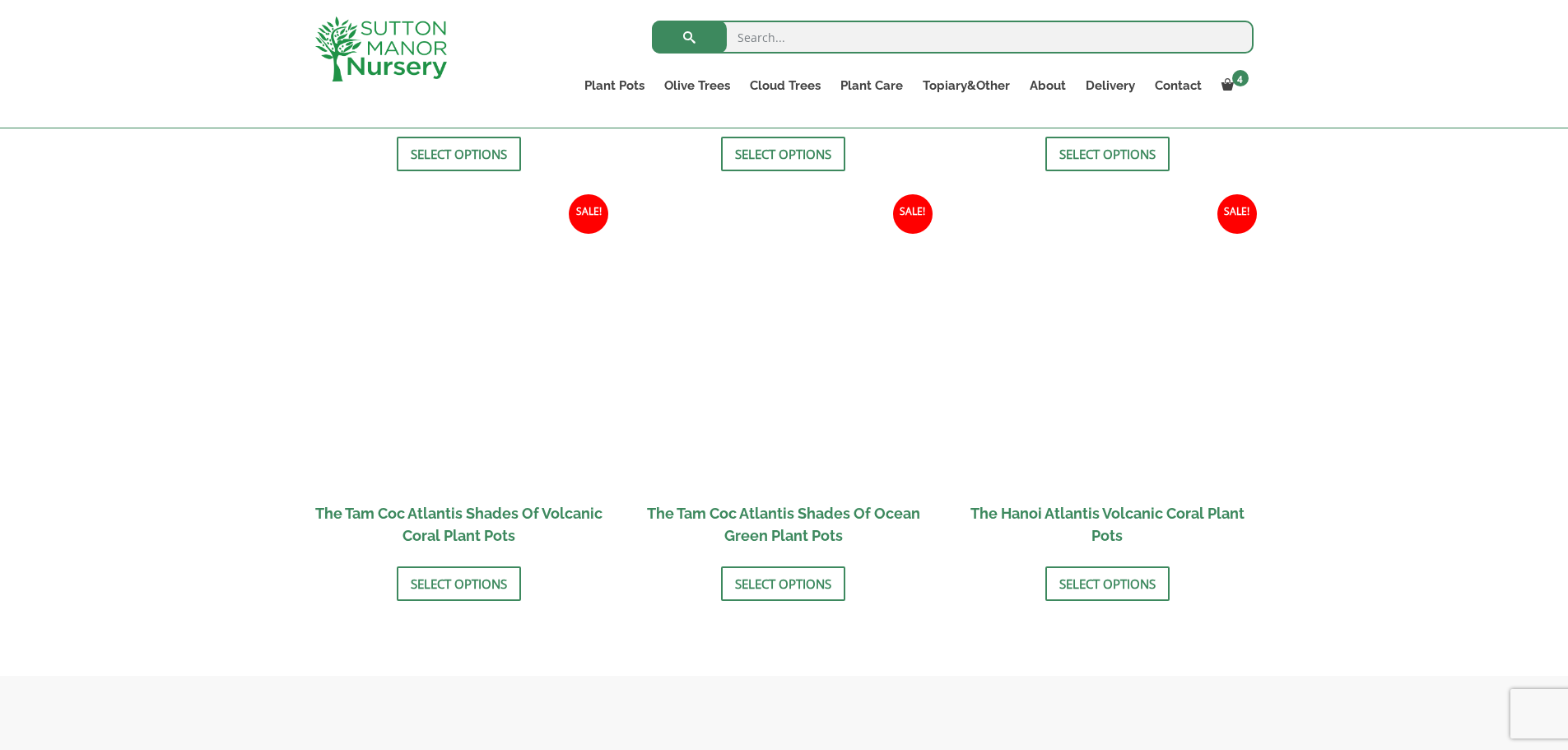
scroll to position [1370, 0]
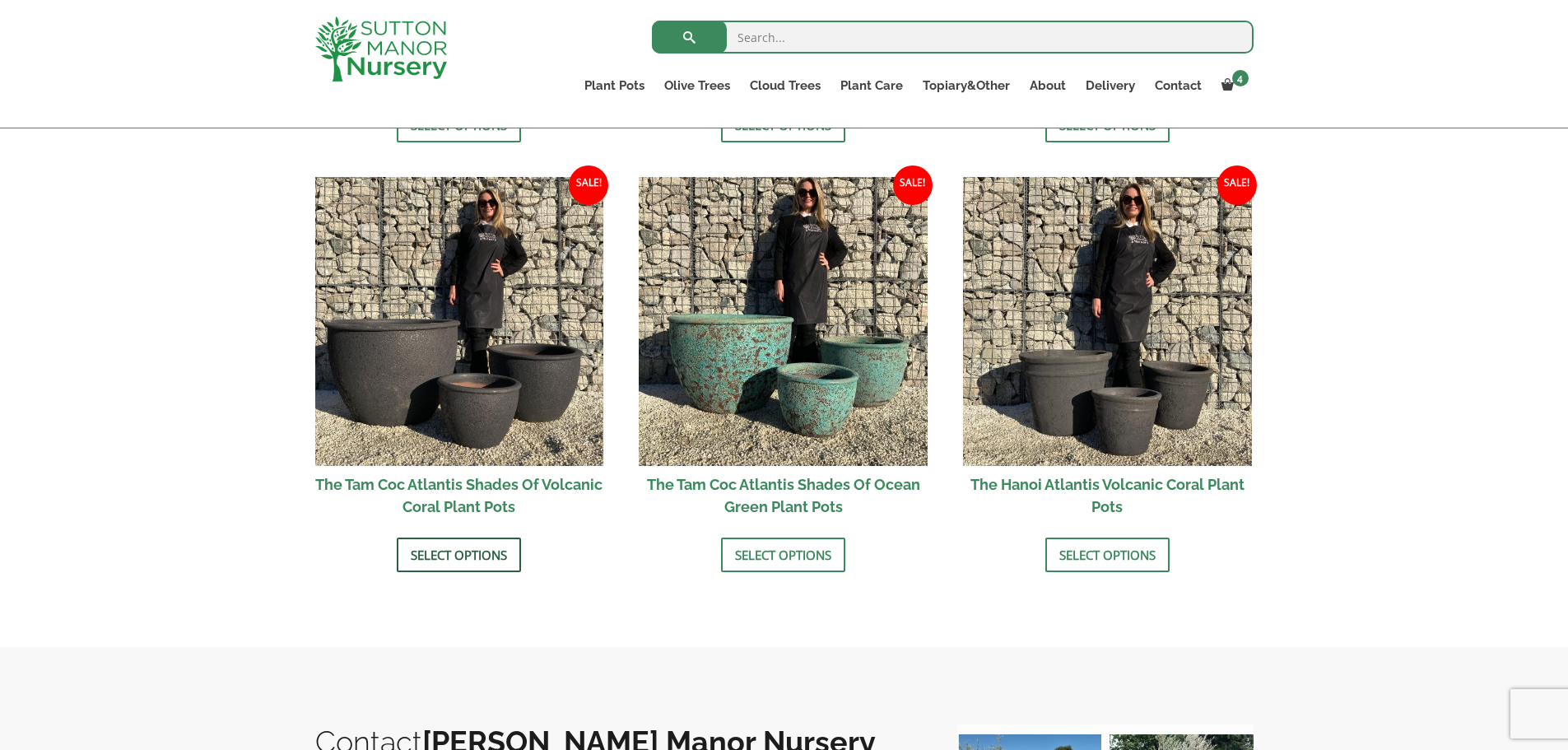
click at [496, 549] on link "Select options" at bounding box center [458, 554] width 124 height 34
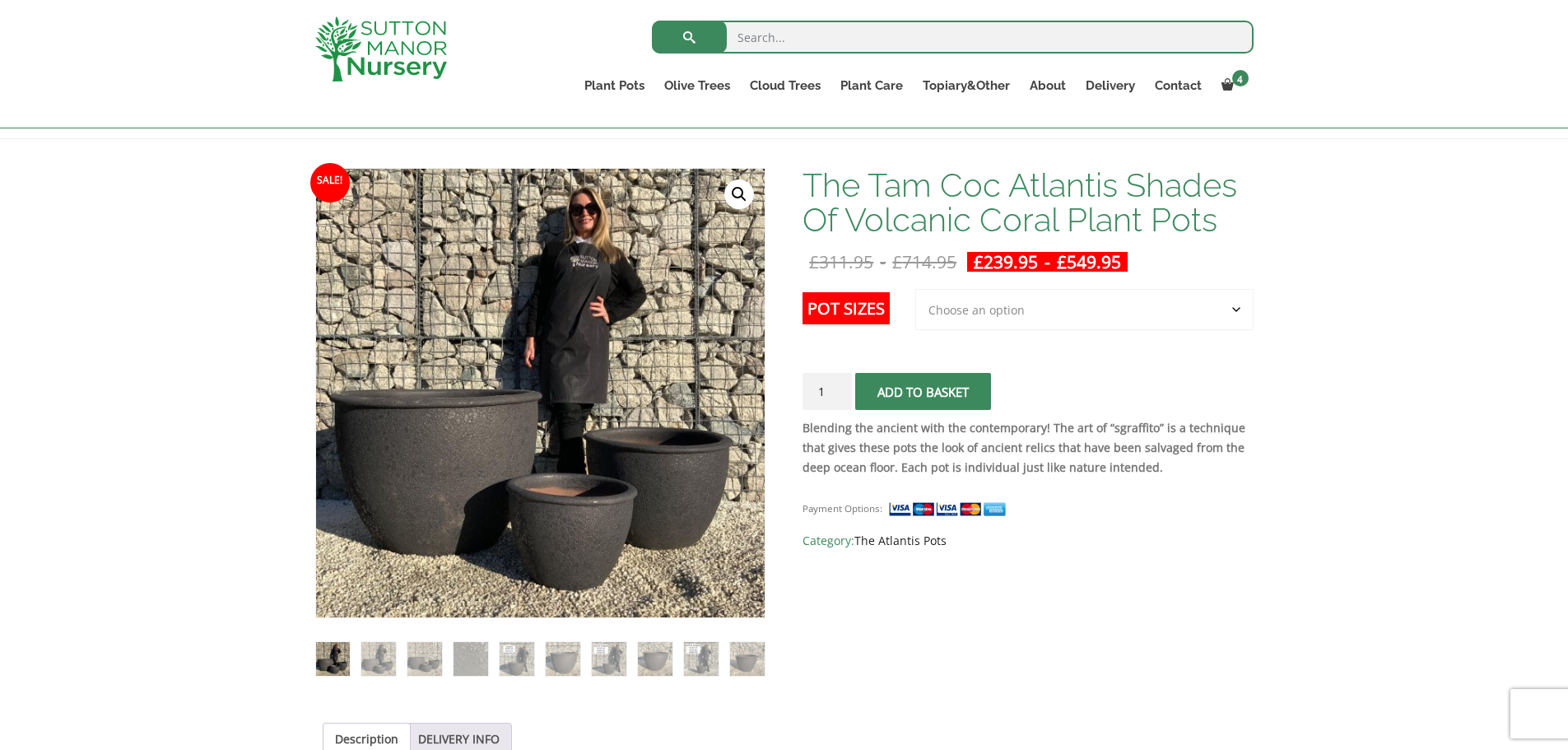
scroll to position [164, 0]
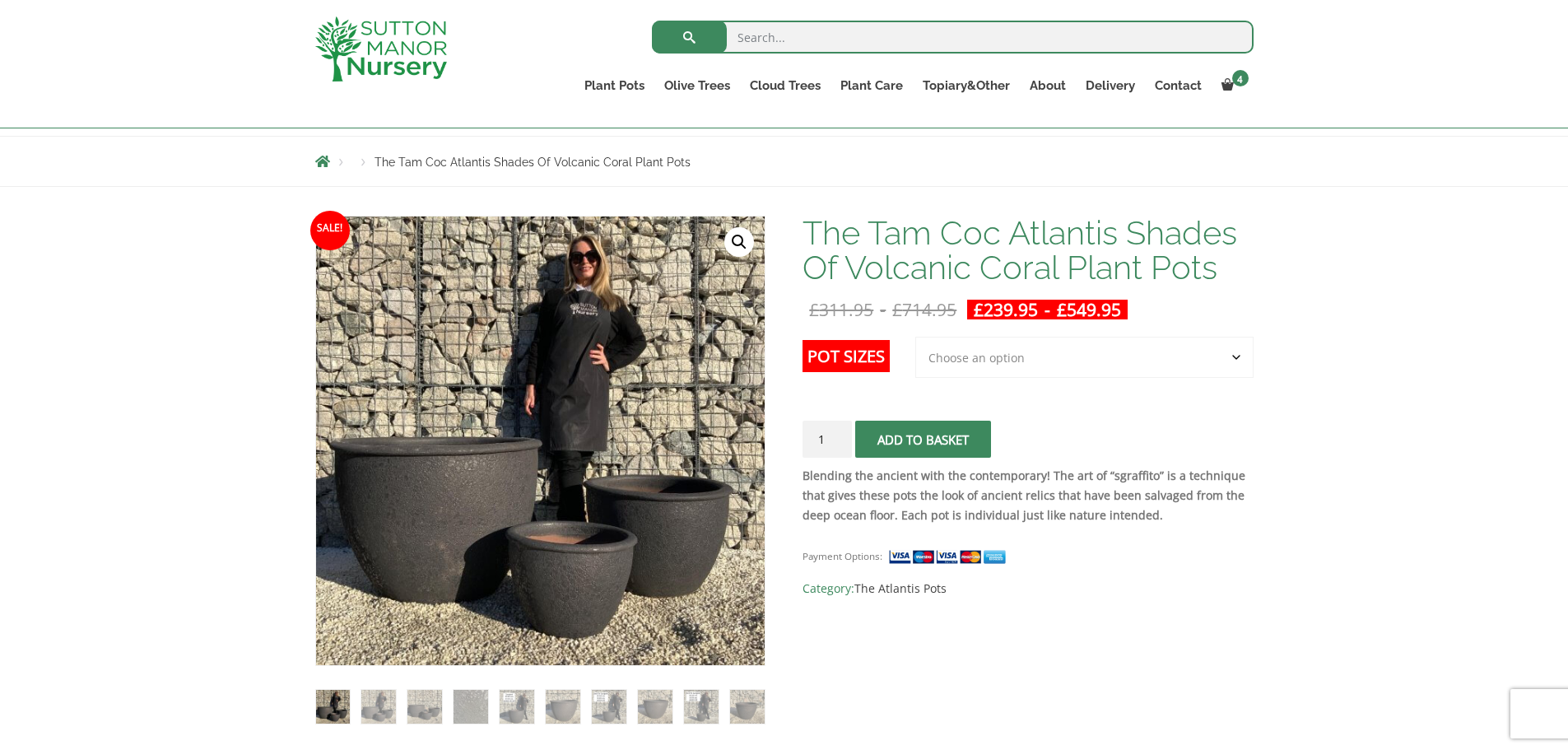
click at [981, 360] on select "Choose an option 3rd to Largest Pot In The Picture 2nd to Largest Pot In The Pi…" at bounding box center [1084, 357] width 339 height 41
select select "Largest pot In The Picture"
click at [916, 337] on select "Choose an option 3rd to Largest Pot In The Picture 2nd to Largest Pot In The Pi…" at bounding box center [1084, 357] width 339 height 41
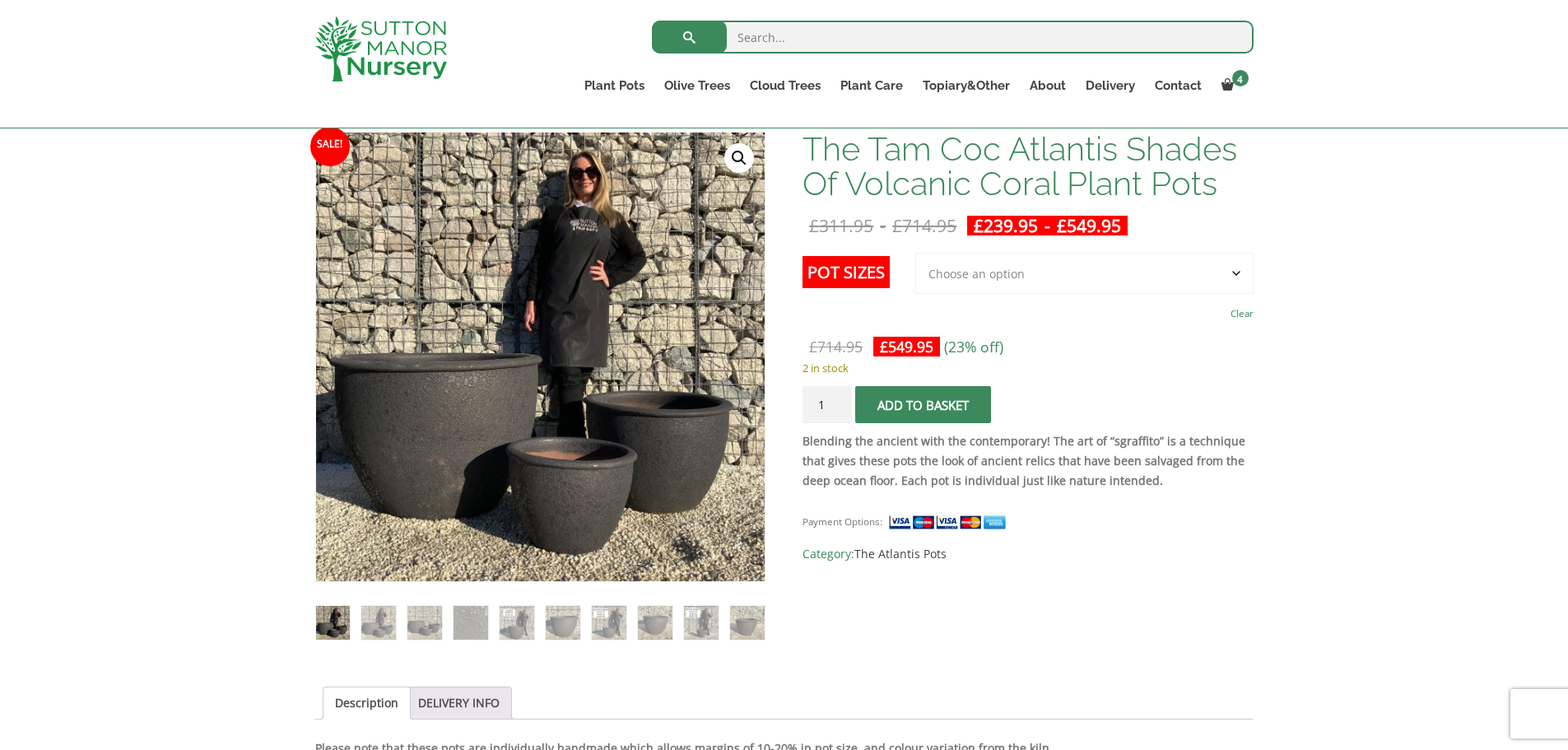
scroll to position [247, 0]
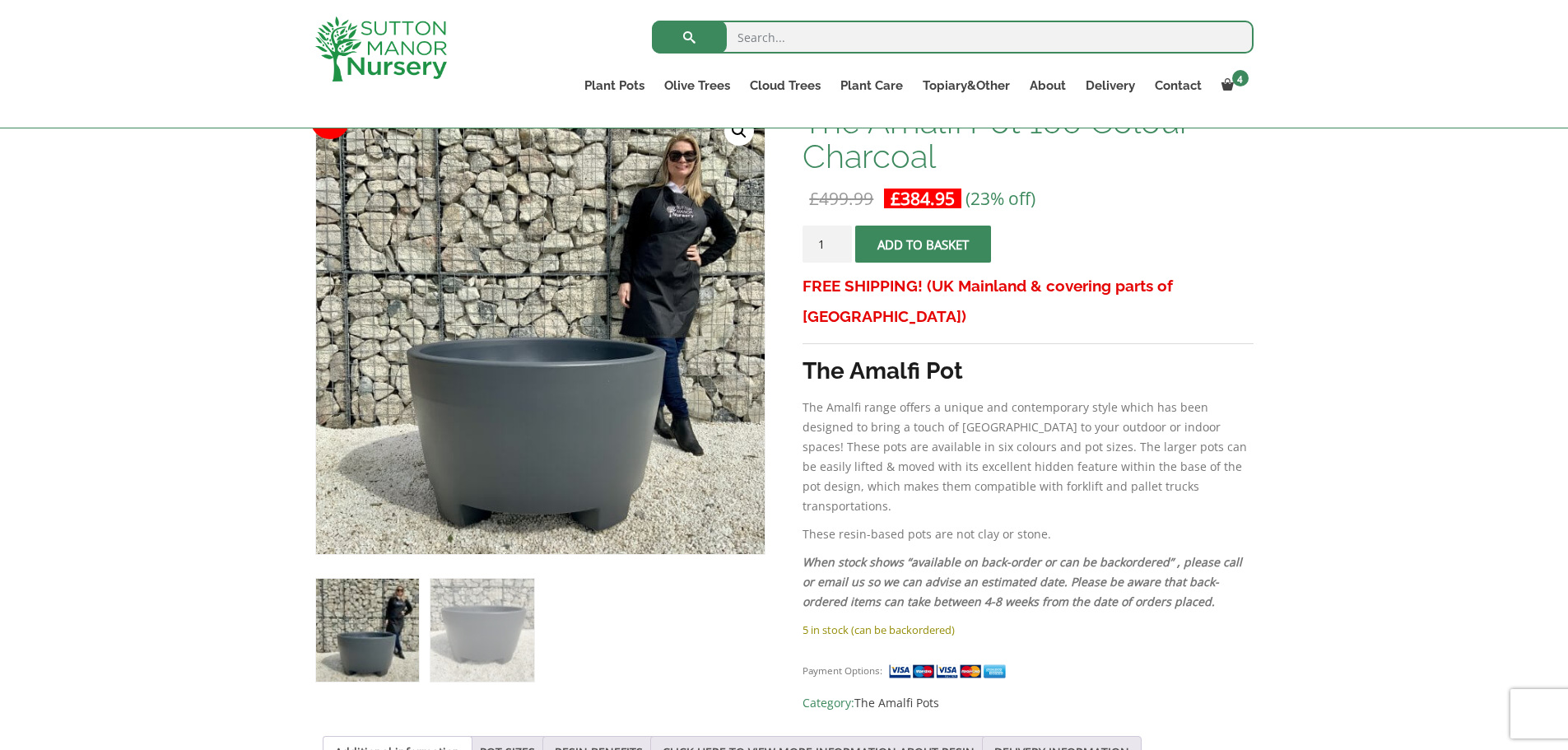
scroll to position [247, 0]
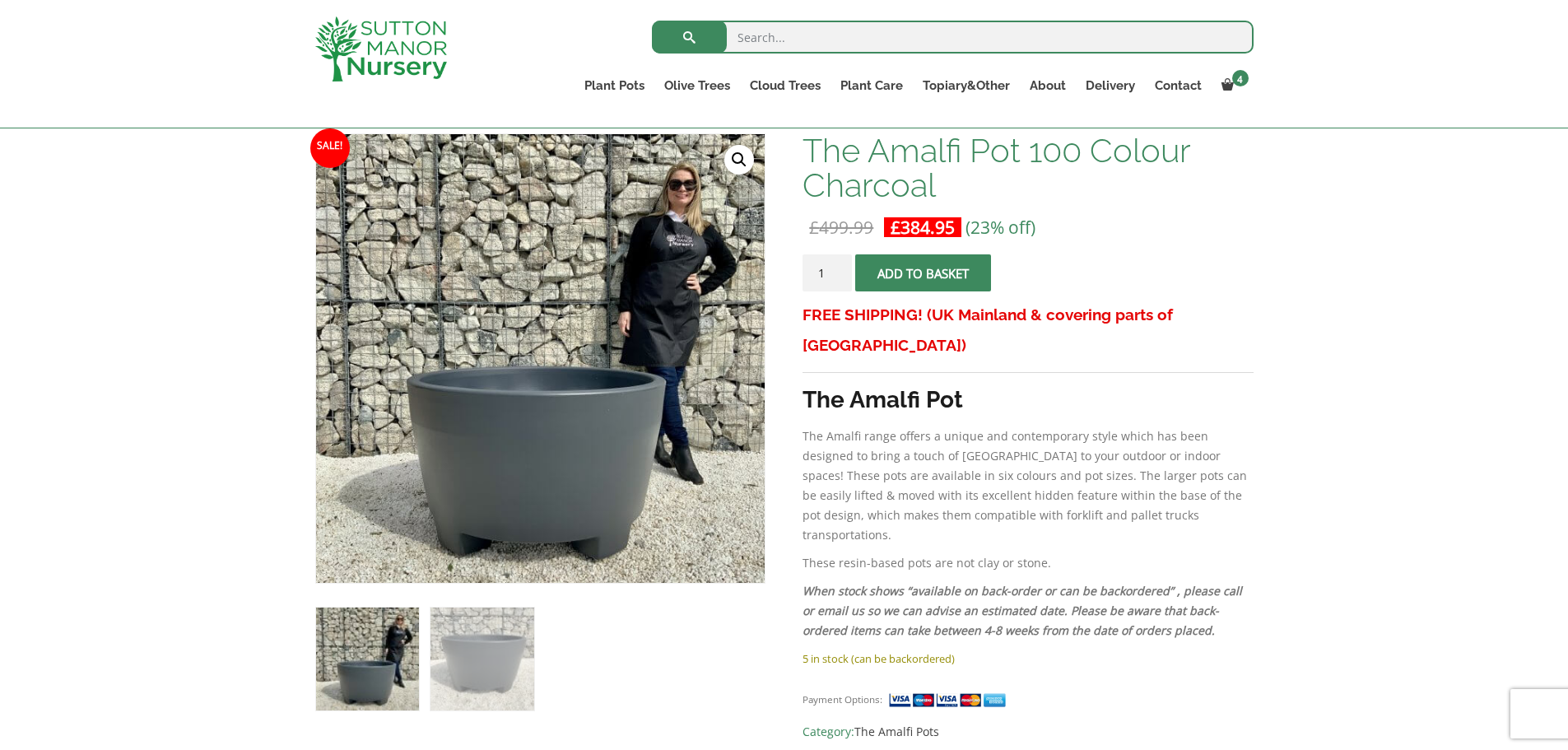
click at [372, 659] on img at bounding box center [367, 659] width 103 height 103
click at [483, 660] on img at bounding box center [482, 659] width 103 height 103
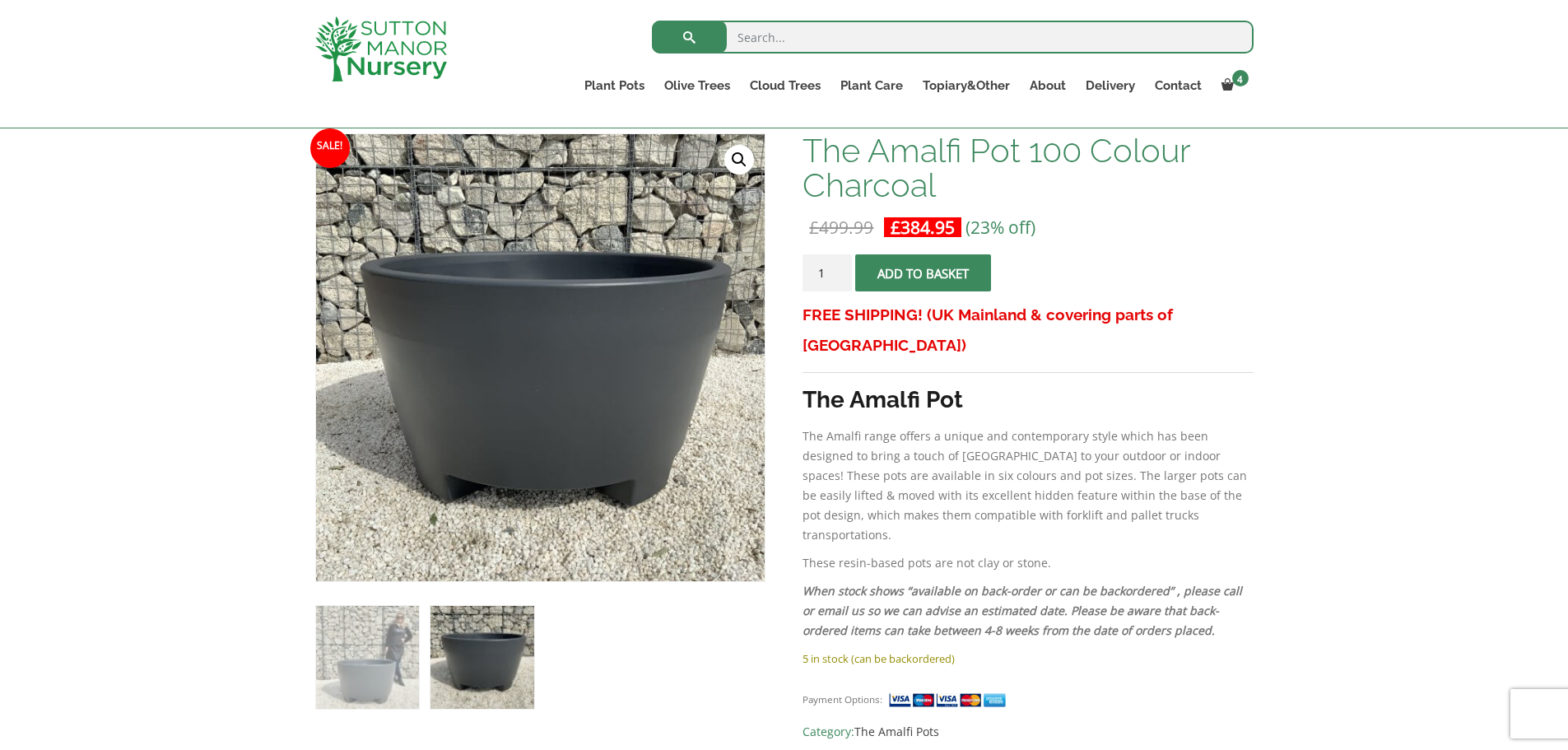
click at [923, 273] on span "submit" at bounding box center [923, 273] width 0 height 0
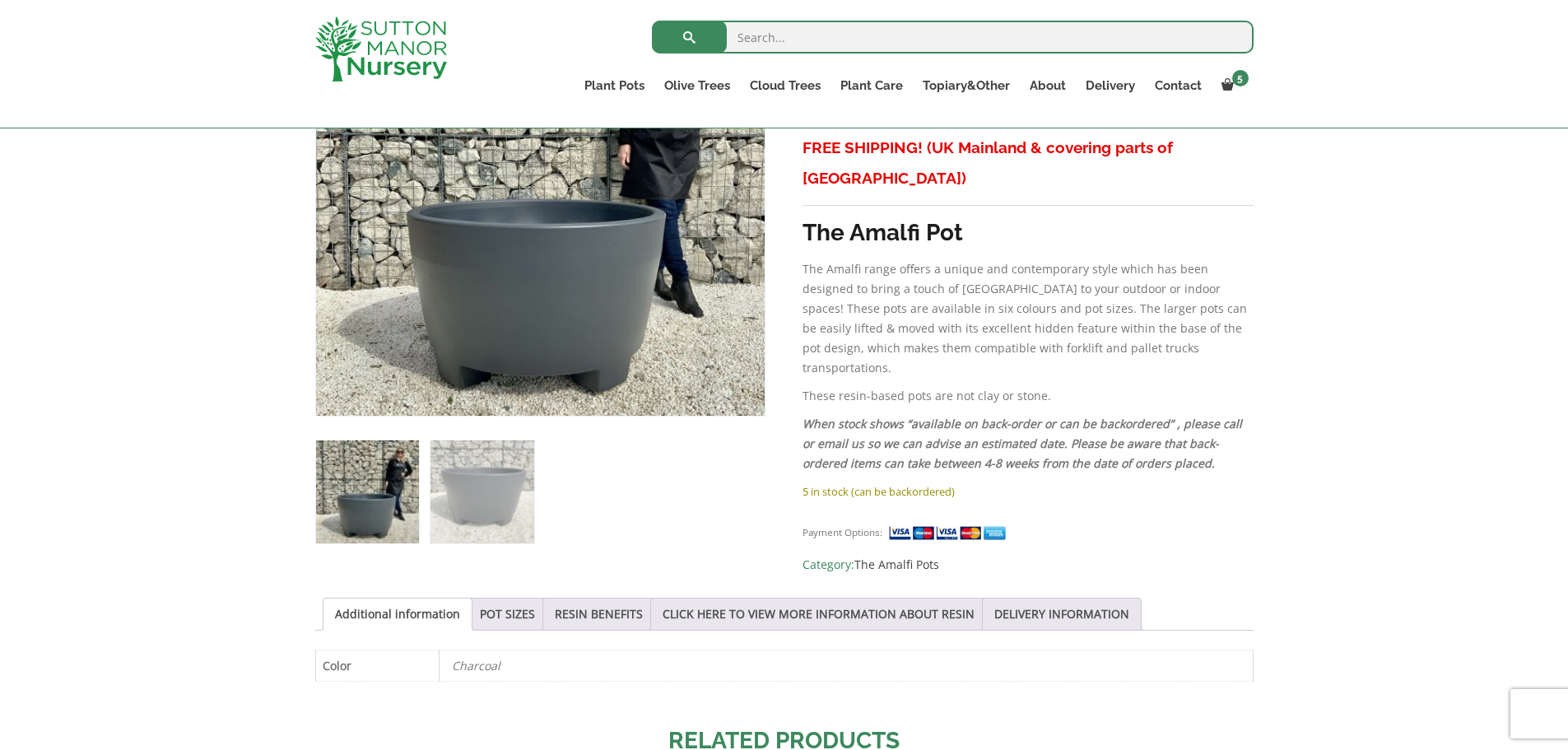
scroll to position [494, 0]
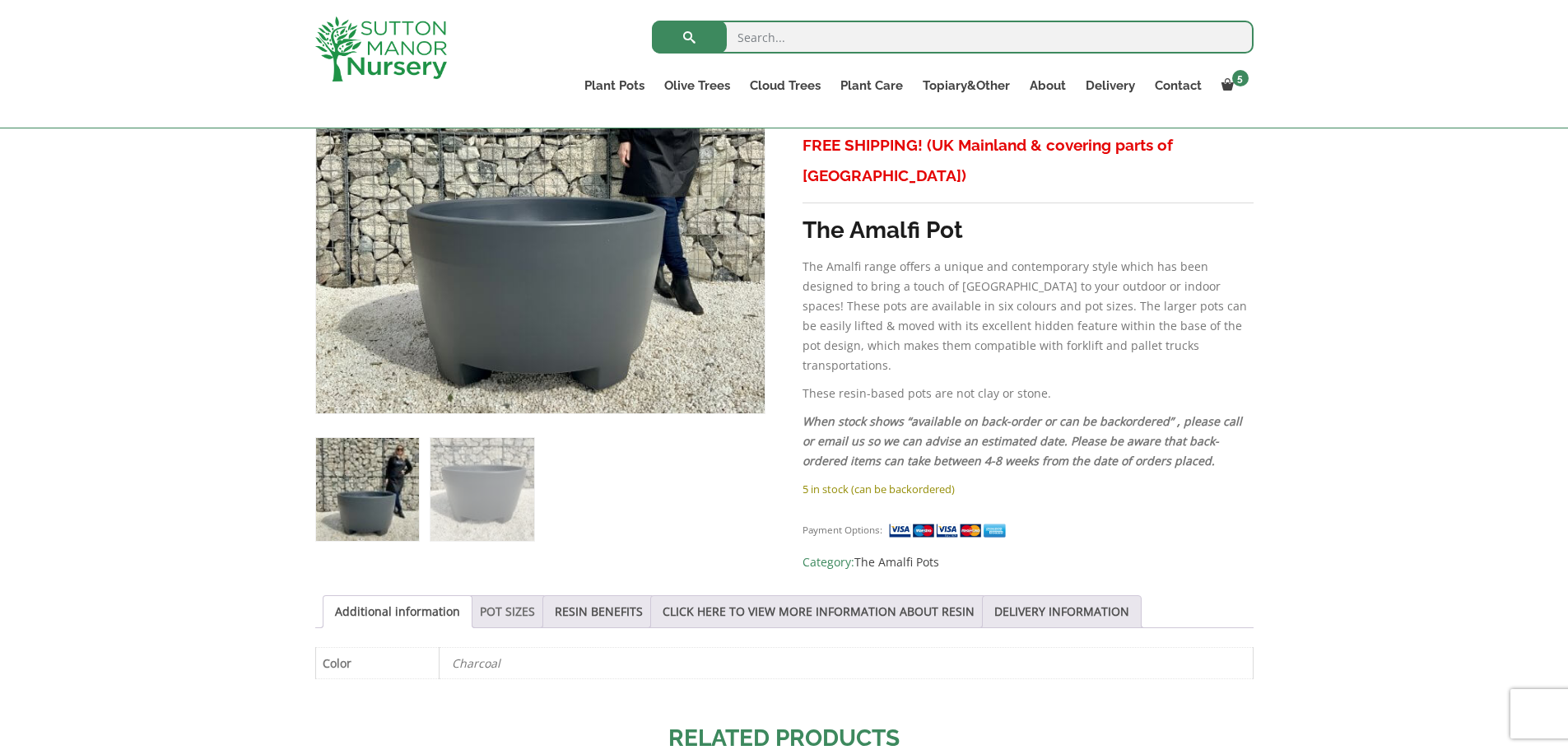
click at [497, 607] on link "POT SIZES" at bounding box center [507, 612] width 55 height 32
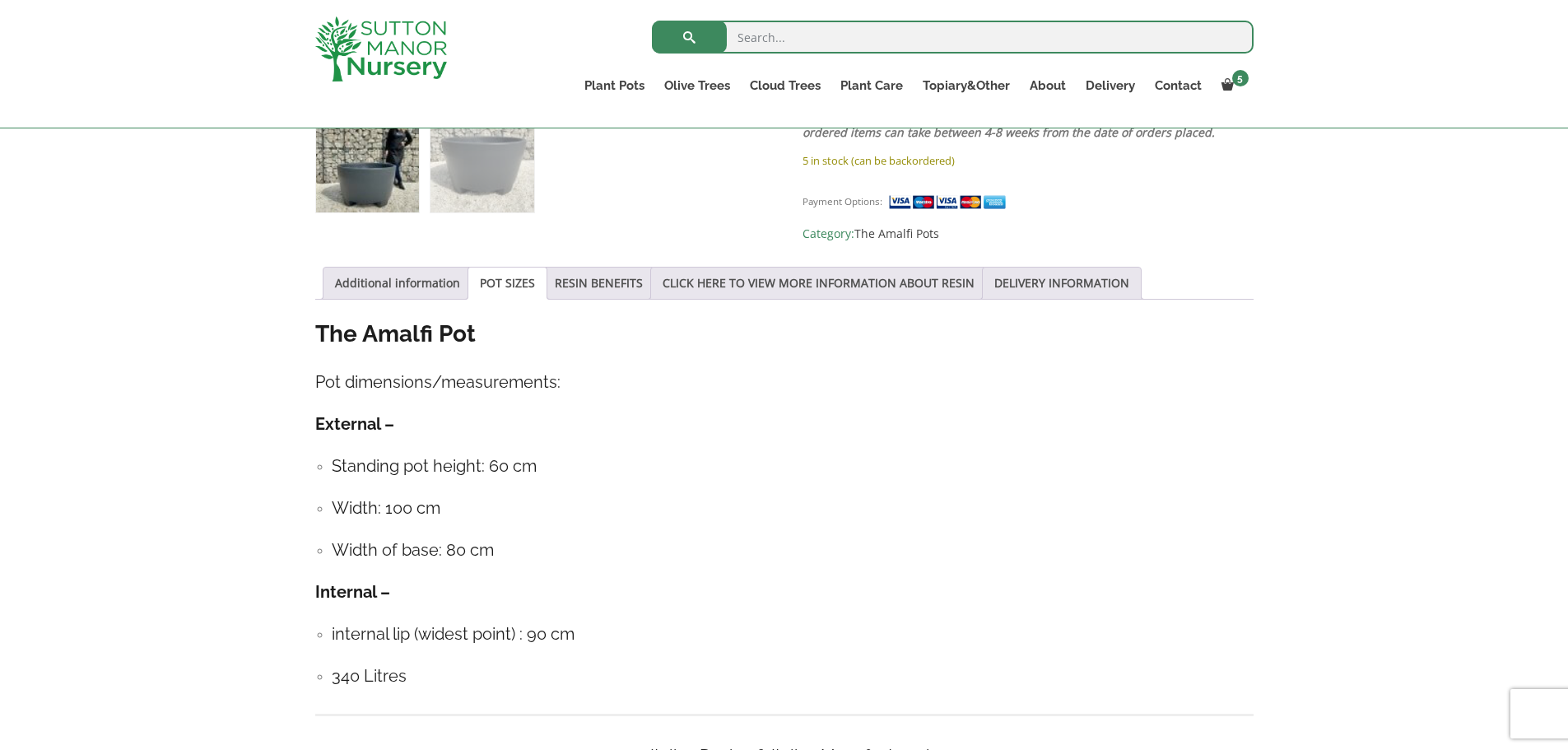
scroll to position [823, 0]
drag, startPoint x: 456, startPoint y: 545, endPoint x: 555, endPoint y: 548, distance: 99.0
click at [555, 548] on h4 "Width of base: 80 cm" at bounding box center [792, 549] width 922 height 25
drag, startPoint x: 386, startPoint y: 501, endPoint x: 467, endPoint y: 503, distance: 81.0
click at [467, 503] on h4 "Width: 100 cm" at bounding box center [792, 507] width 922 height 25
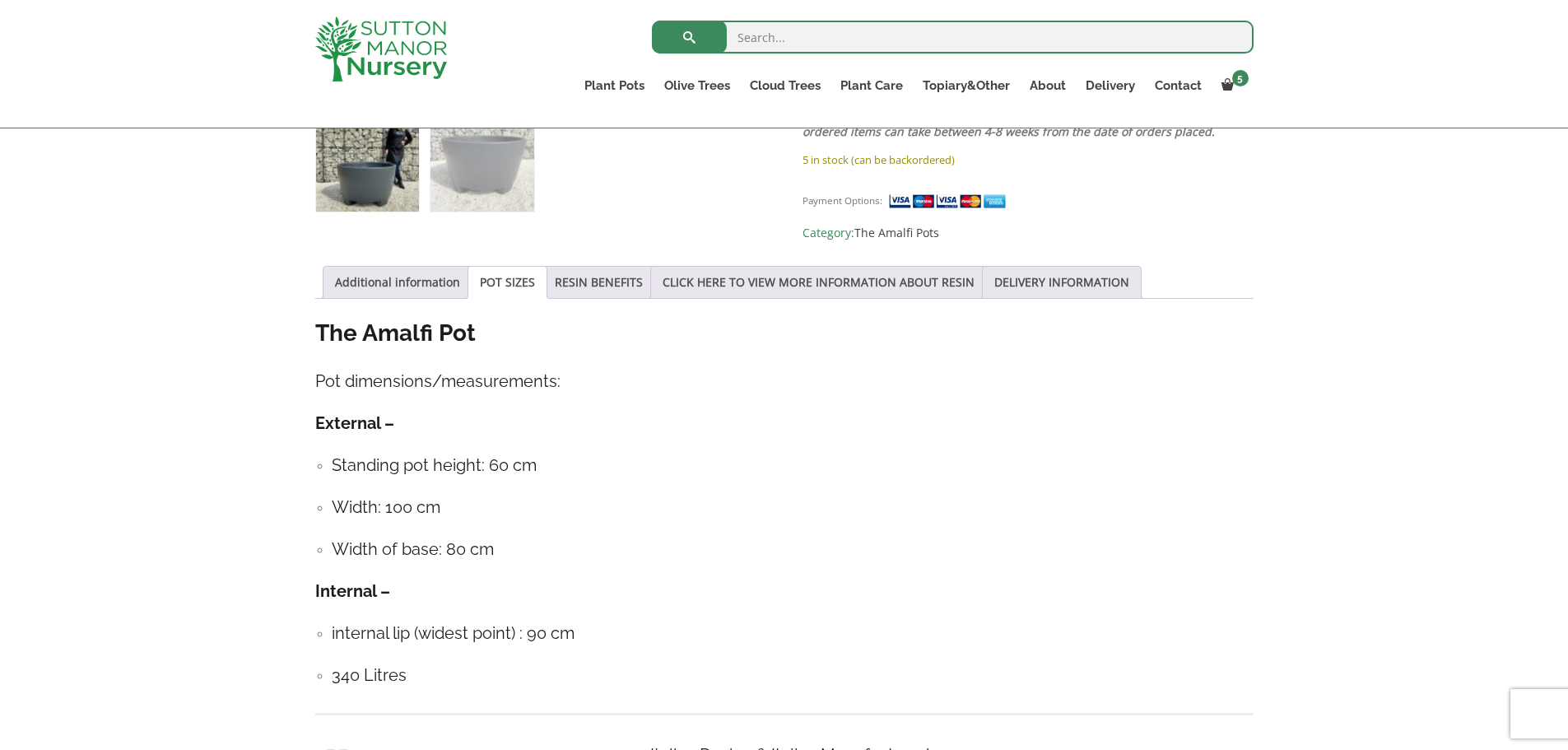
click at [450, 453] on h4 "Standing pot height: 60 cm" at bounding box center [792, 465] width 922 height 25
drag, startPoint x: 430, startPoint y: 462, endPoint x: 574, endPoint y: 461, distance: 144.0
click at [574, 461] on h4 "Standing pot height: 60 cm" at bounding box center [792, 465] width 922 height 25
click at [522, 473] on ul "Standing pot height: 60 cm Width: 100 cm Width of base: 80 cm" at bounding box center [784, 507] width 938 height 110
click at [521, 495] on h4 "Width: 100 cm" at bounding box center [792, 507] width 922 height 25
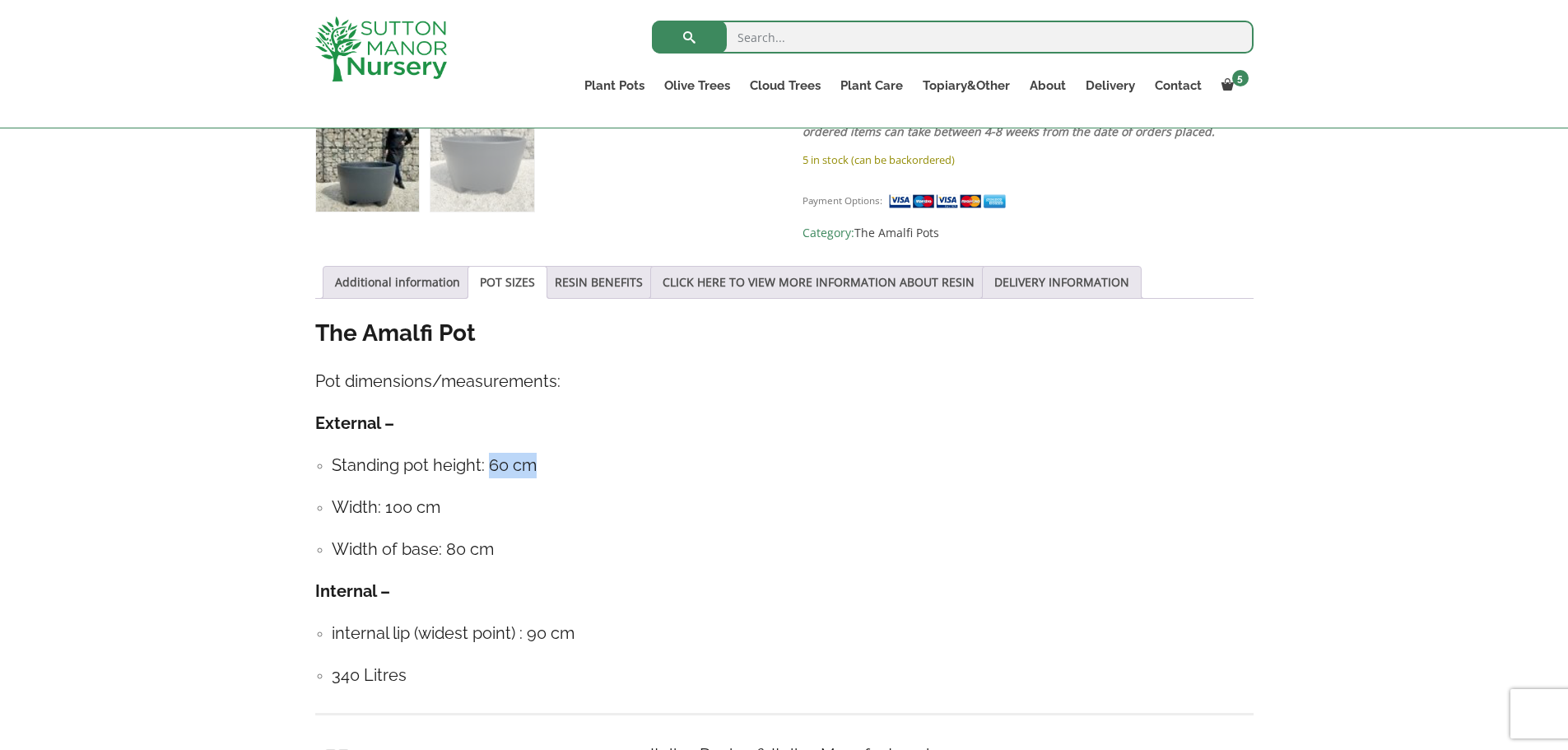
drag, startPoint x: 492, startPoint y: 459, endPoint x: 573, endPoint y: 459, distance: 81.0
click at [573, 459] on h4 "Standing pot height: 60 cm" at bounding box center [792, 465] width 922 height 25
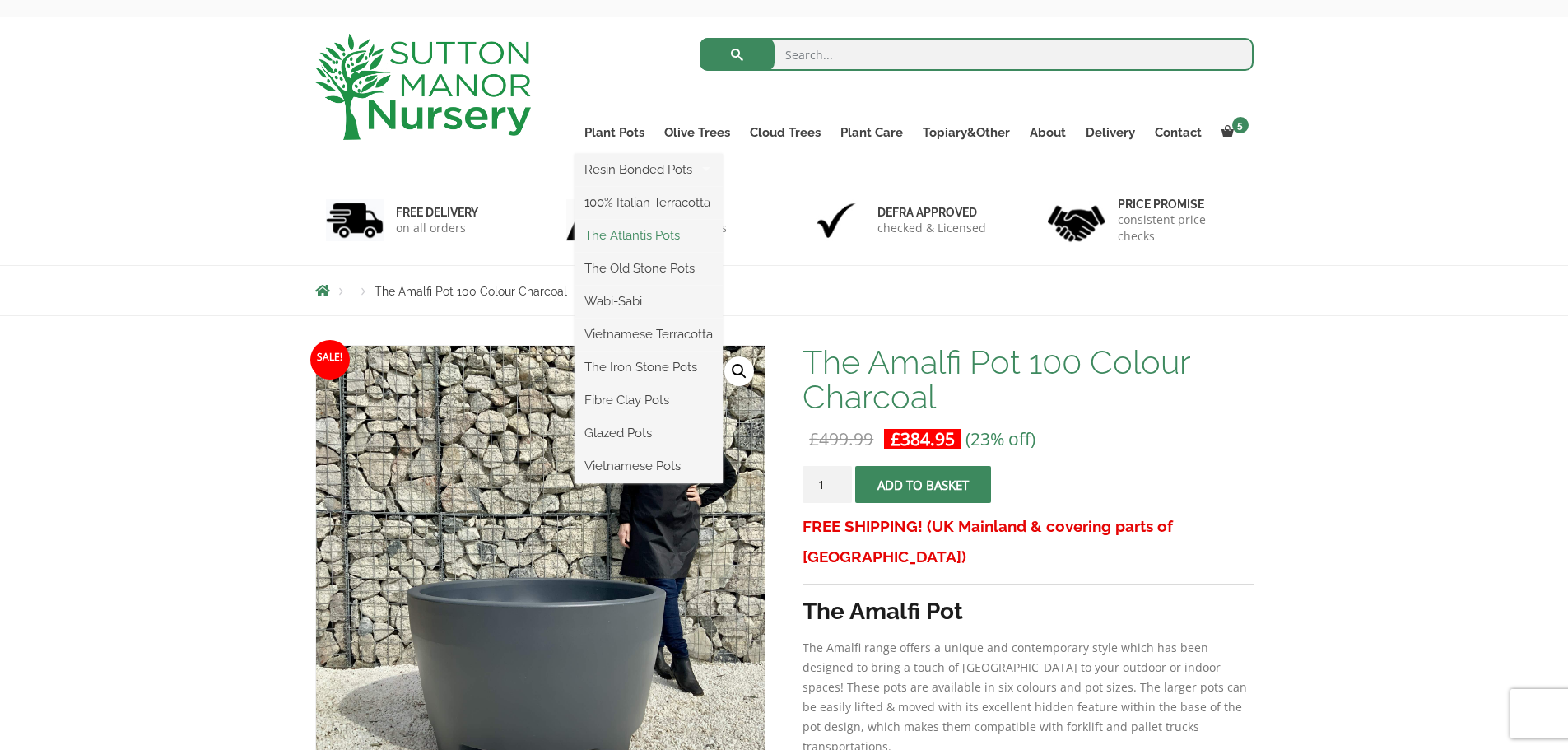
scroll to position [329, 0]
